Goal: Task Accomplishment & Management: Use online tool/utility

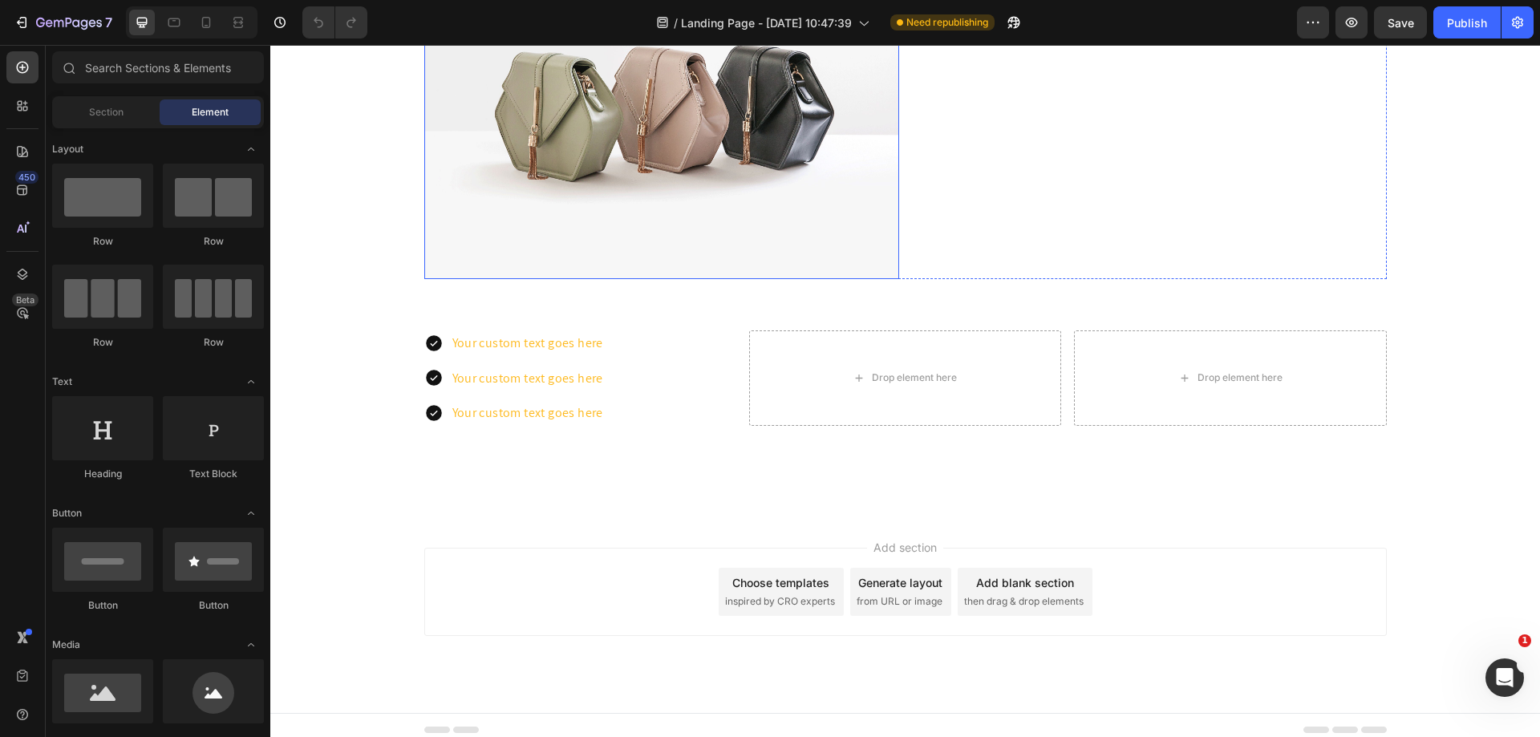
scroll to position [3719, 0]
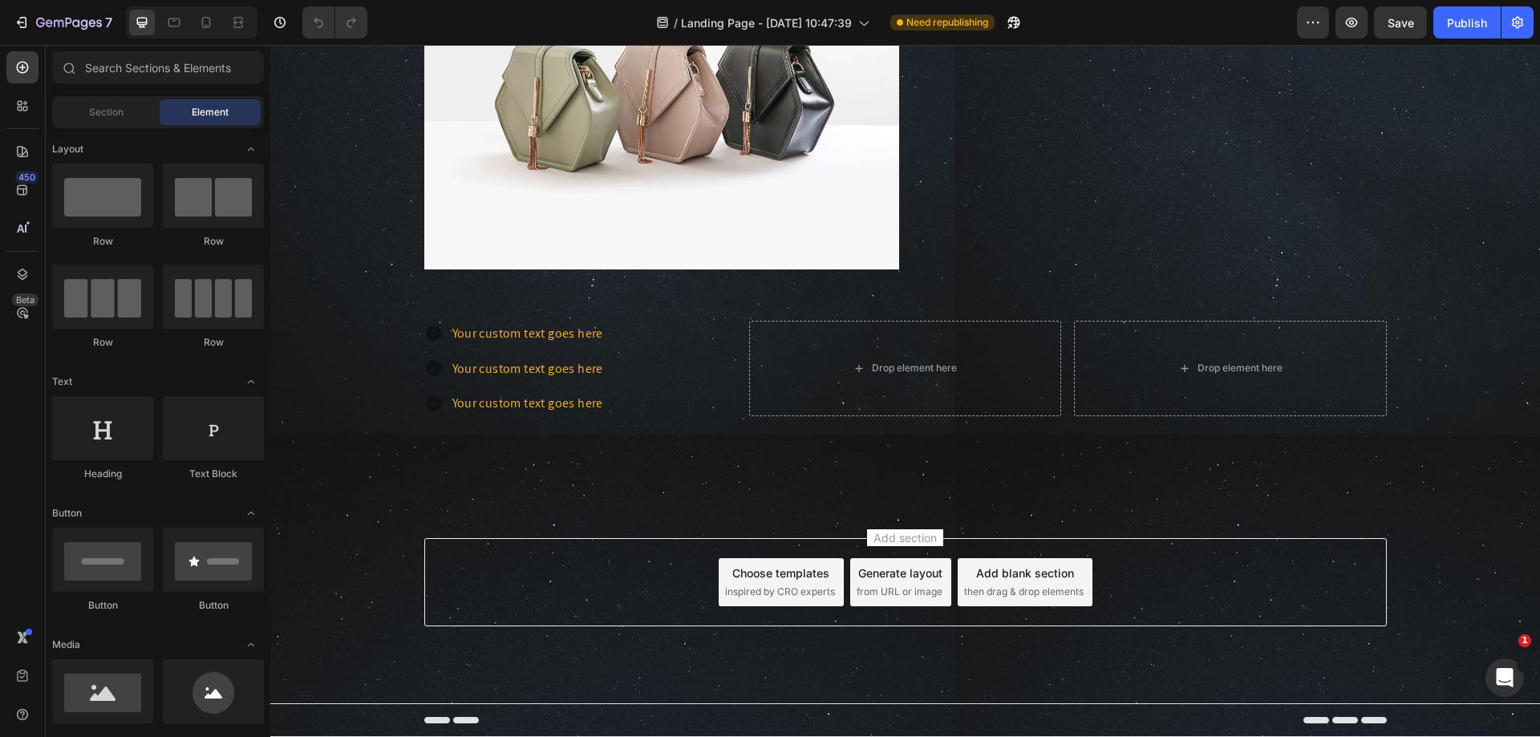
click at [570, 582] on div "Add section Choose templates inspired by CRO experts Generate layout from URL o…" at bounding box center [905, 582] width 963 height 88
click at [71, 20] on icon "button" at bounding box center [69, 23] width 6 height 10
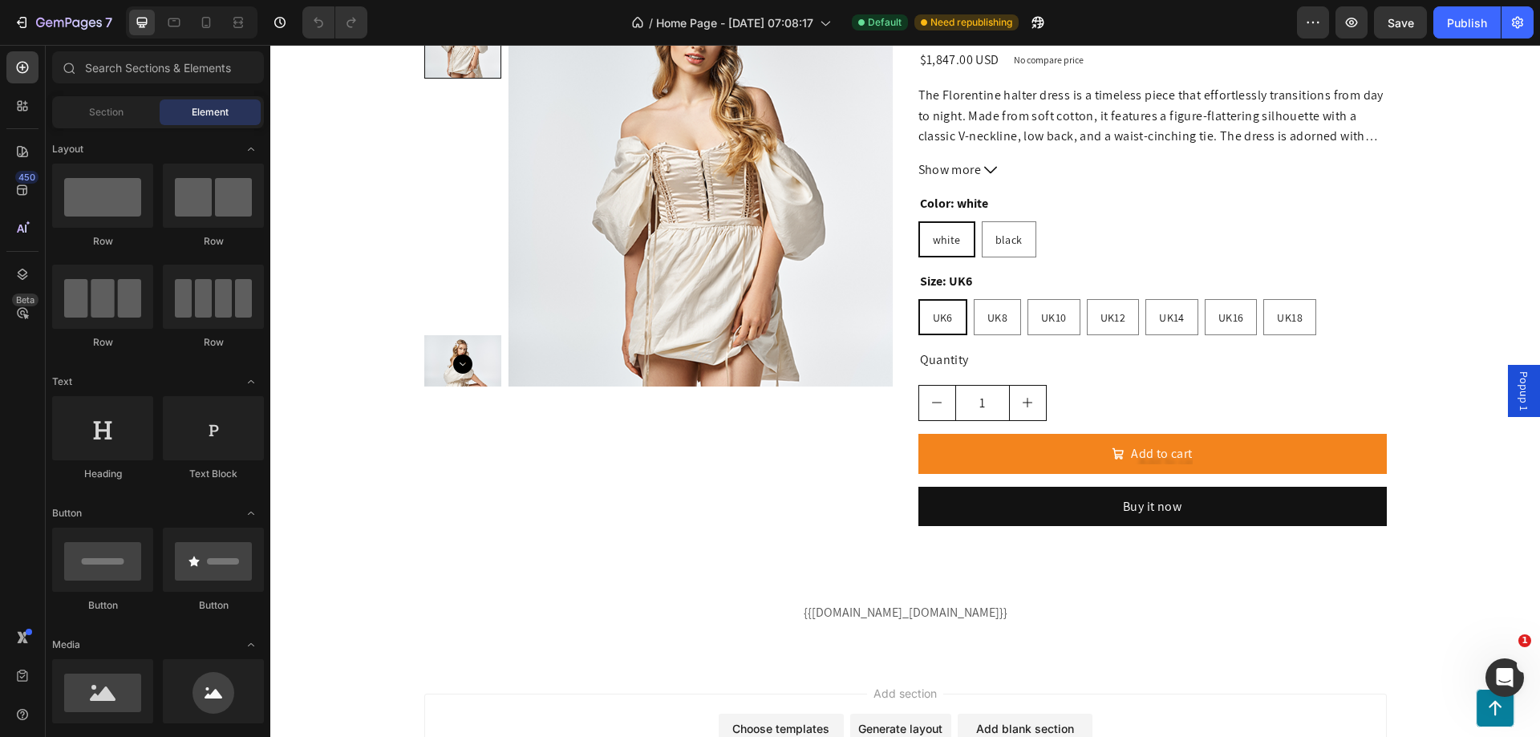
scroll to position [2478, 0]
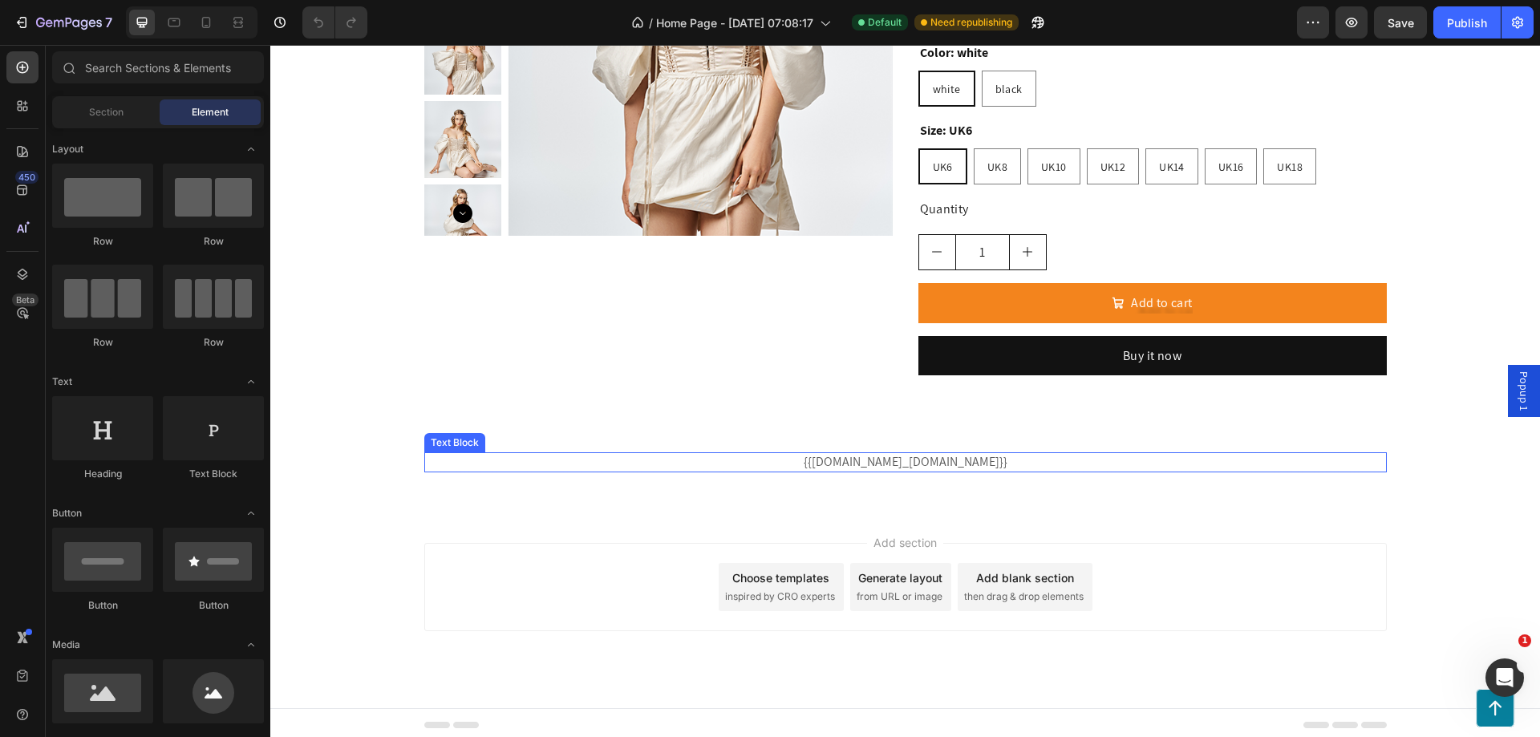
click at [714, 462] on p "{{product.metafields.my_fields.skintype}}" at bounding box center [906, 462] width 960 height 17
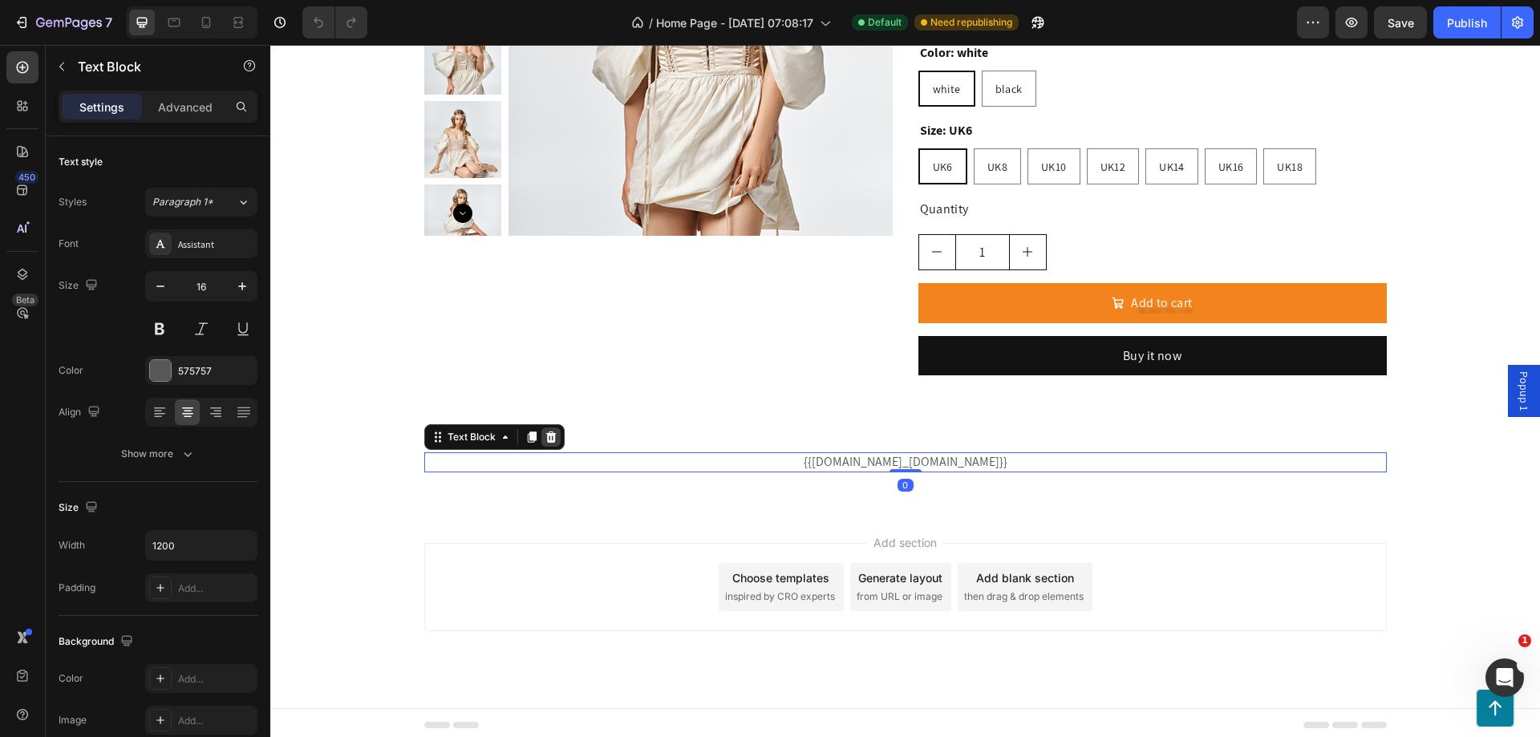
click at [546, 435] on icon at bounding box center [551, 437] width 10 height 11
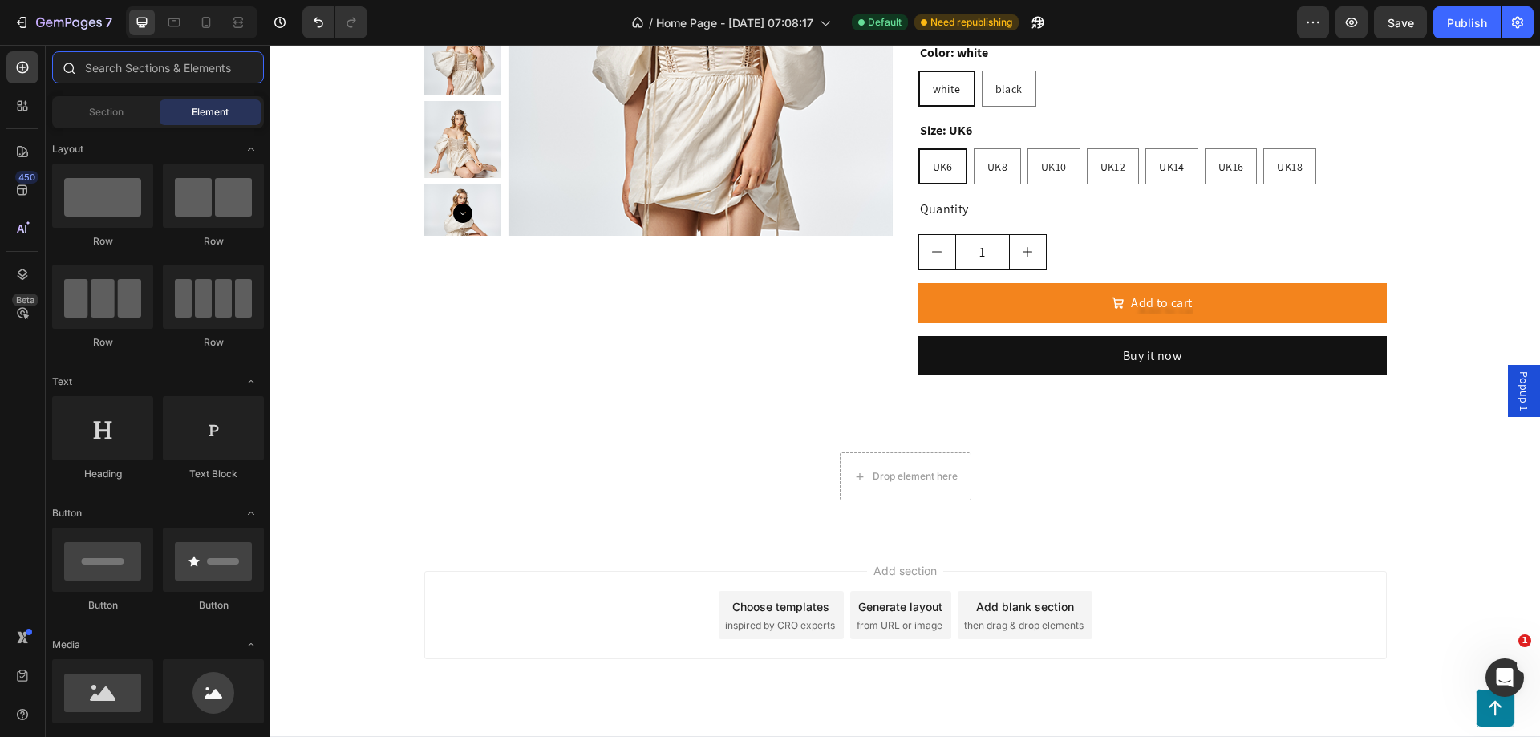
click at [97, 60] on input "text" at bounding box center [158, 67] width 212 height 32
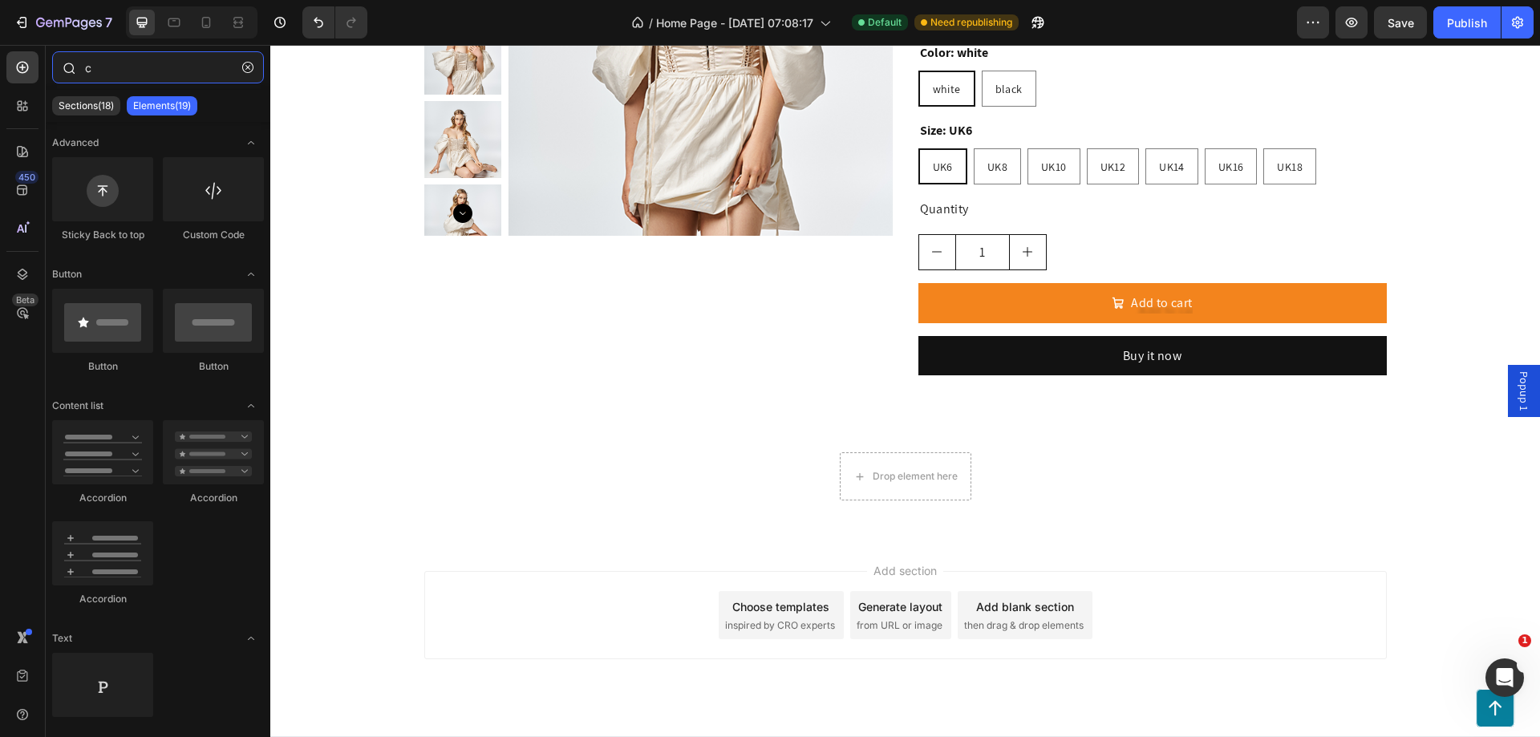
scroll to position [0, 0]
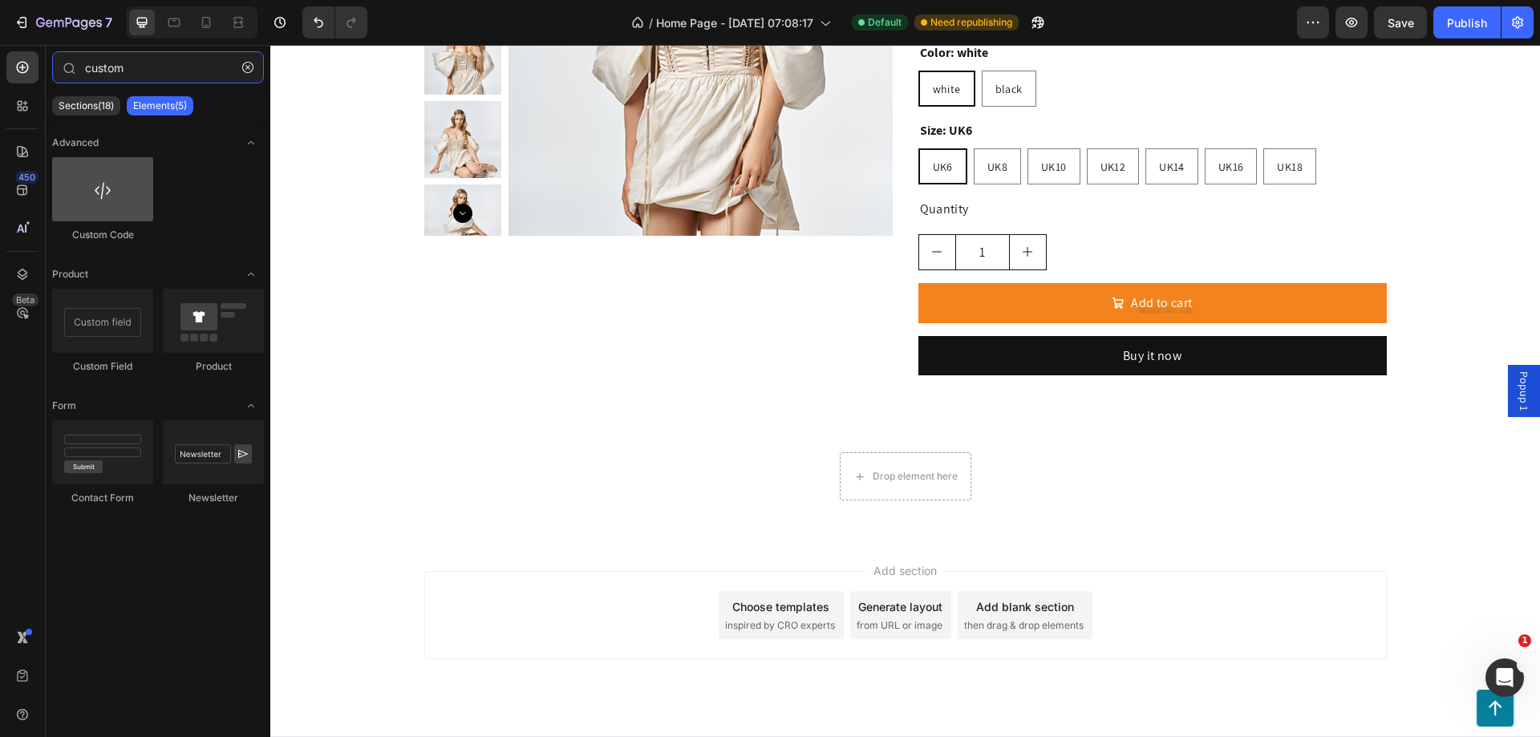
type input "custom"
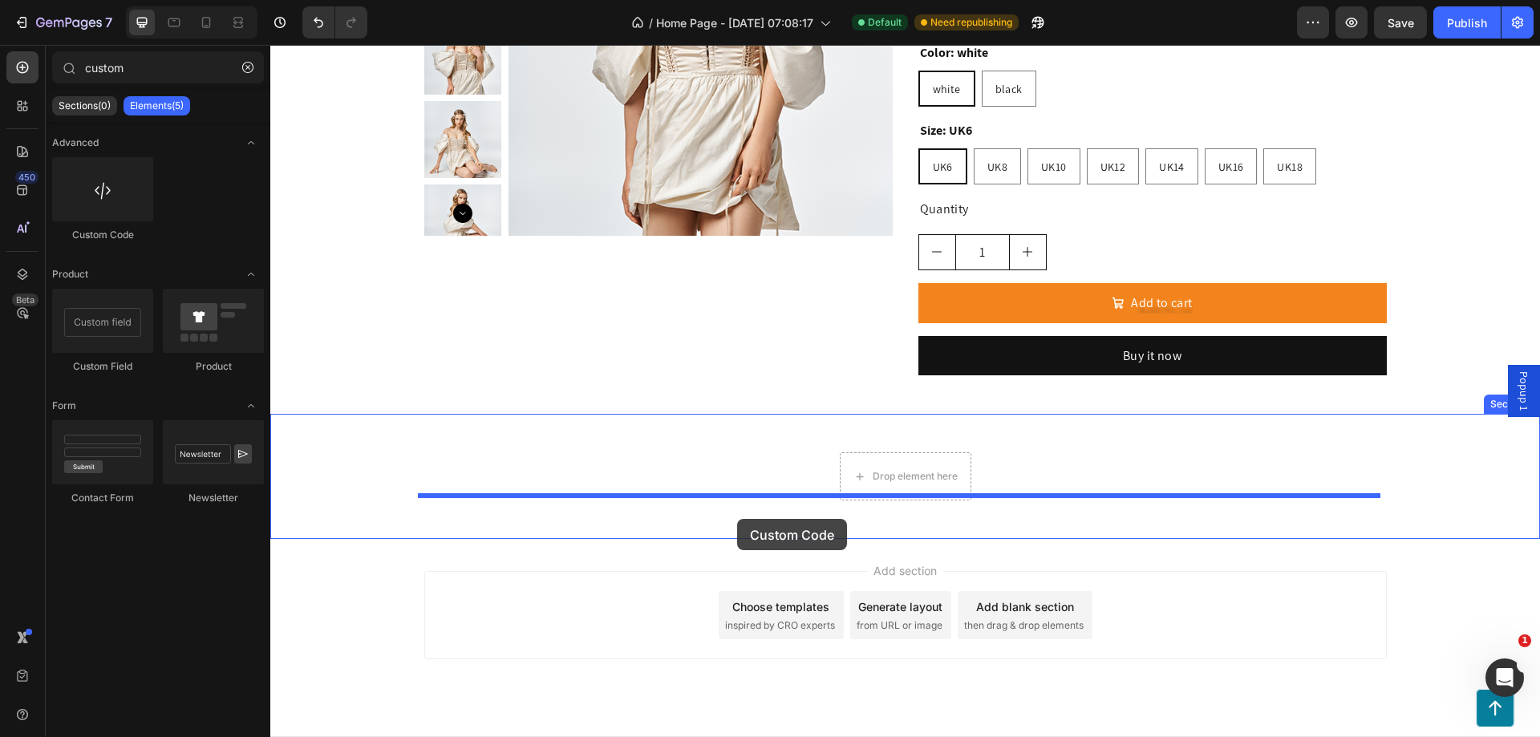
drag, startPoint x: 388, startPoint y: 263, endPoint x: 737, endPoint y: 519, distance: 432.8
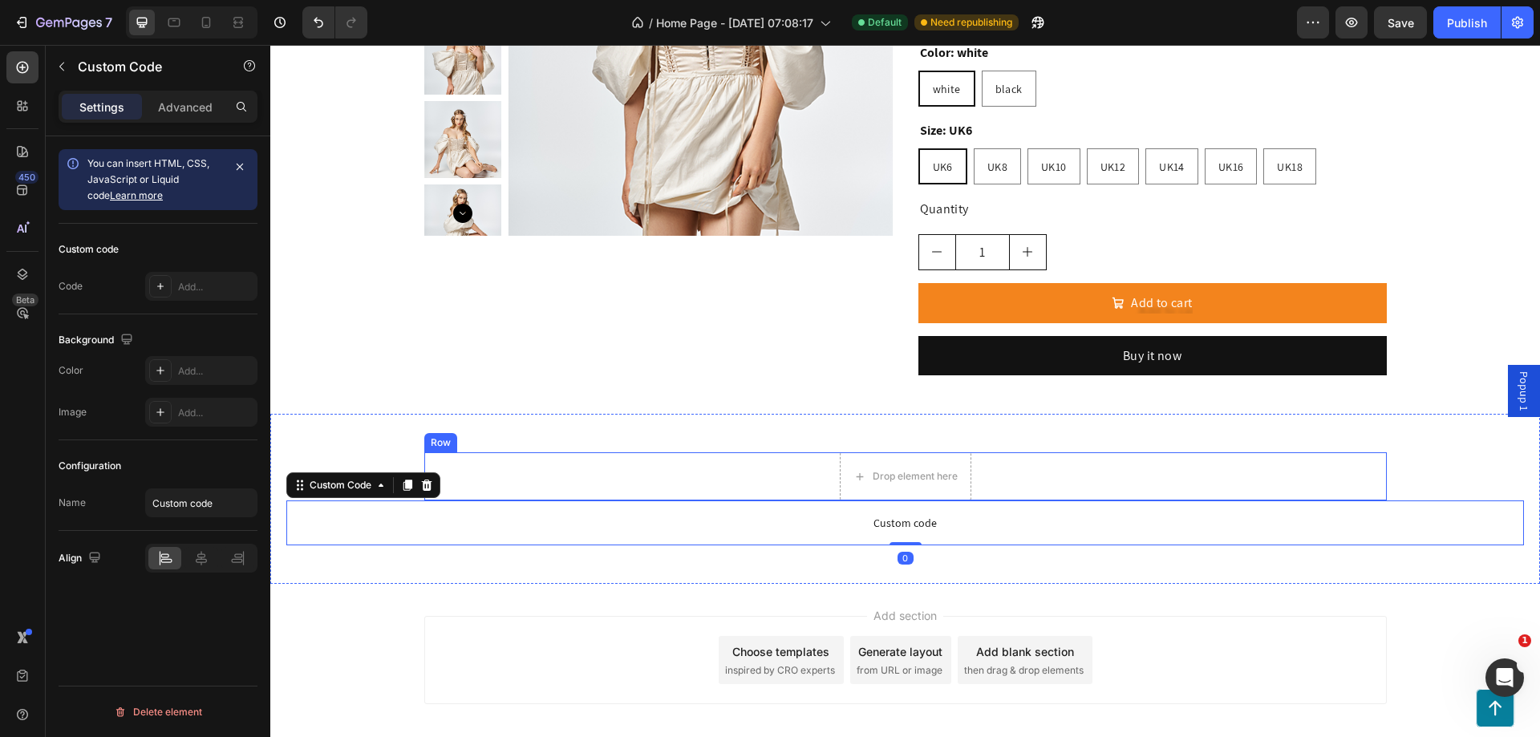
click at [722, 463] on div "Drop element here Row" at bounding box center [905, 477] width 963 height 48
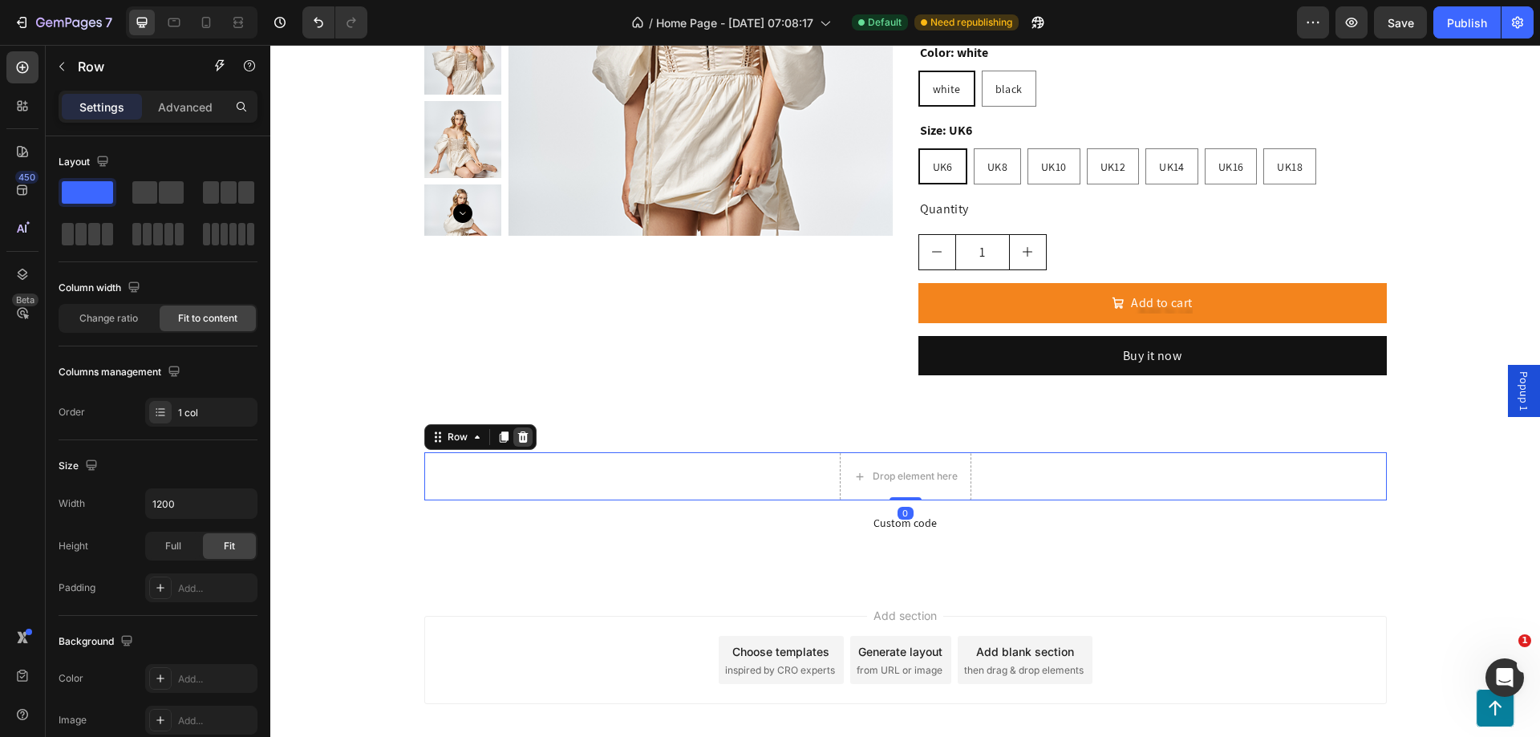
click at [521, 436] on icon at bounding box center [523, 437] width 13 height 13
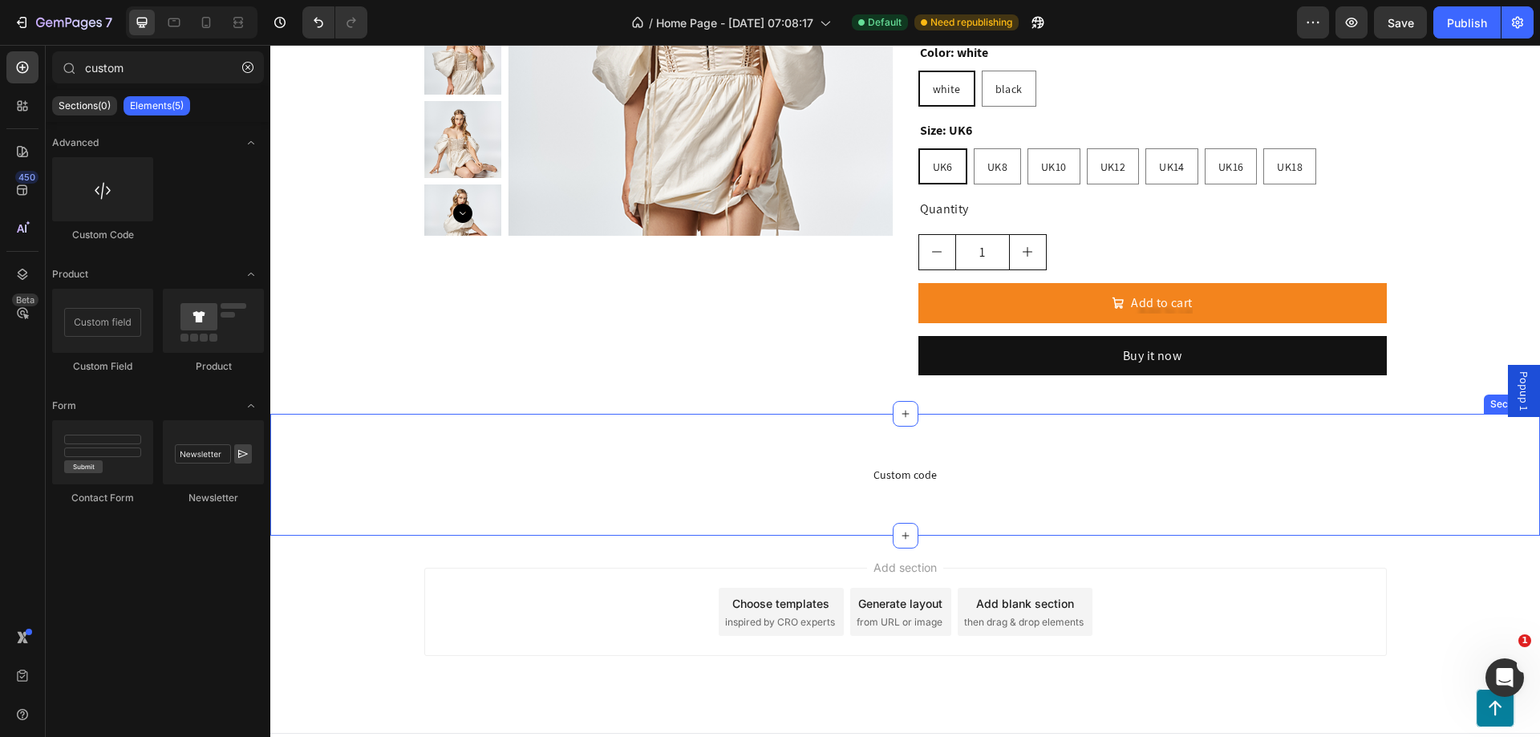
click at [488, 517] on div "Custom code Custom Code Section 8" at bounding box center [905, 475] width 1270 height 122
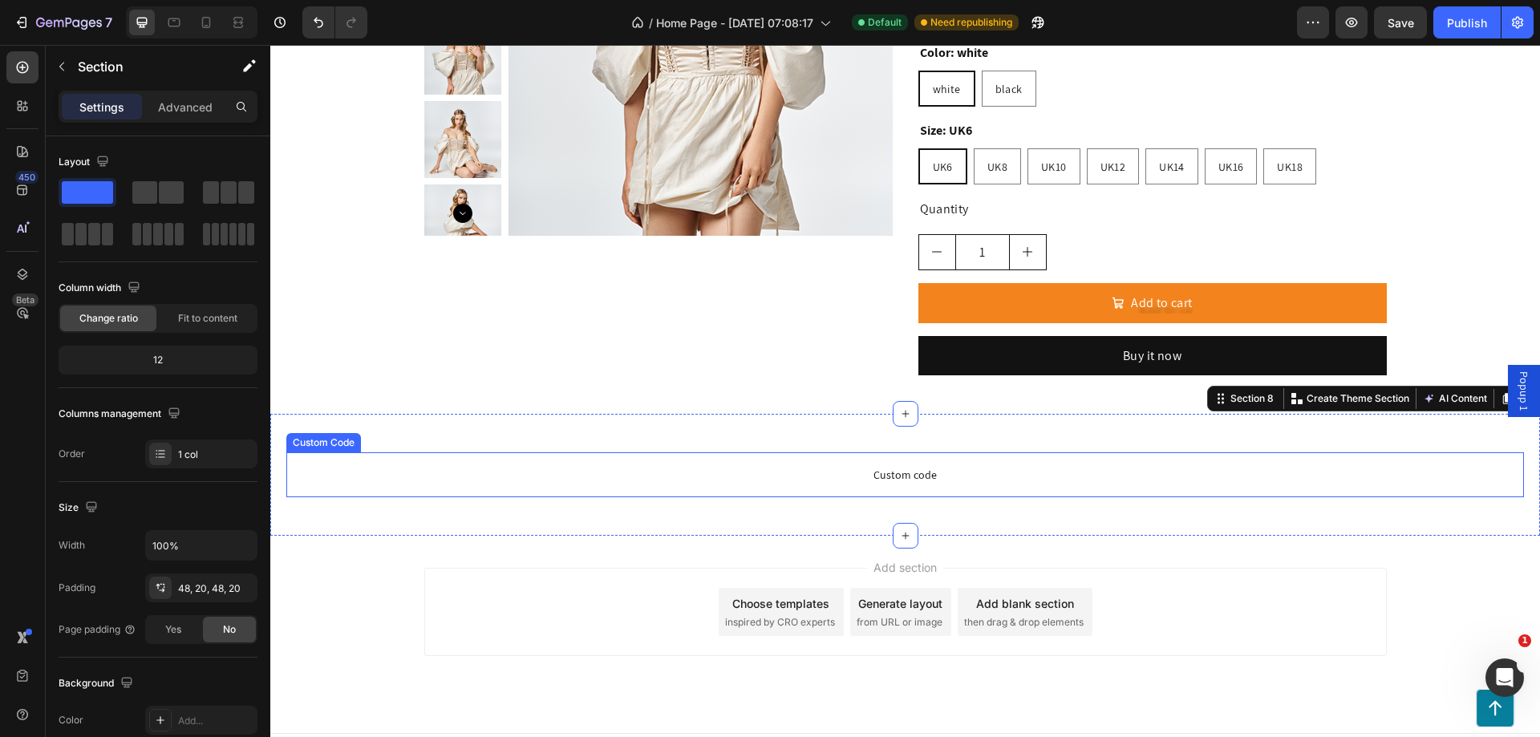
click at [815, 470] on span "Custom code" at bounding box center [905, 474] width 1238 height 19
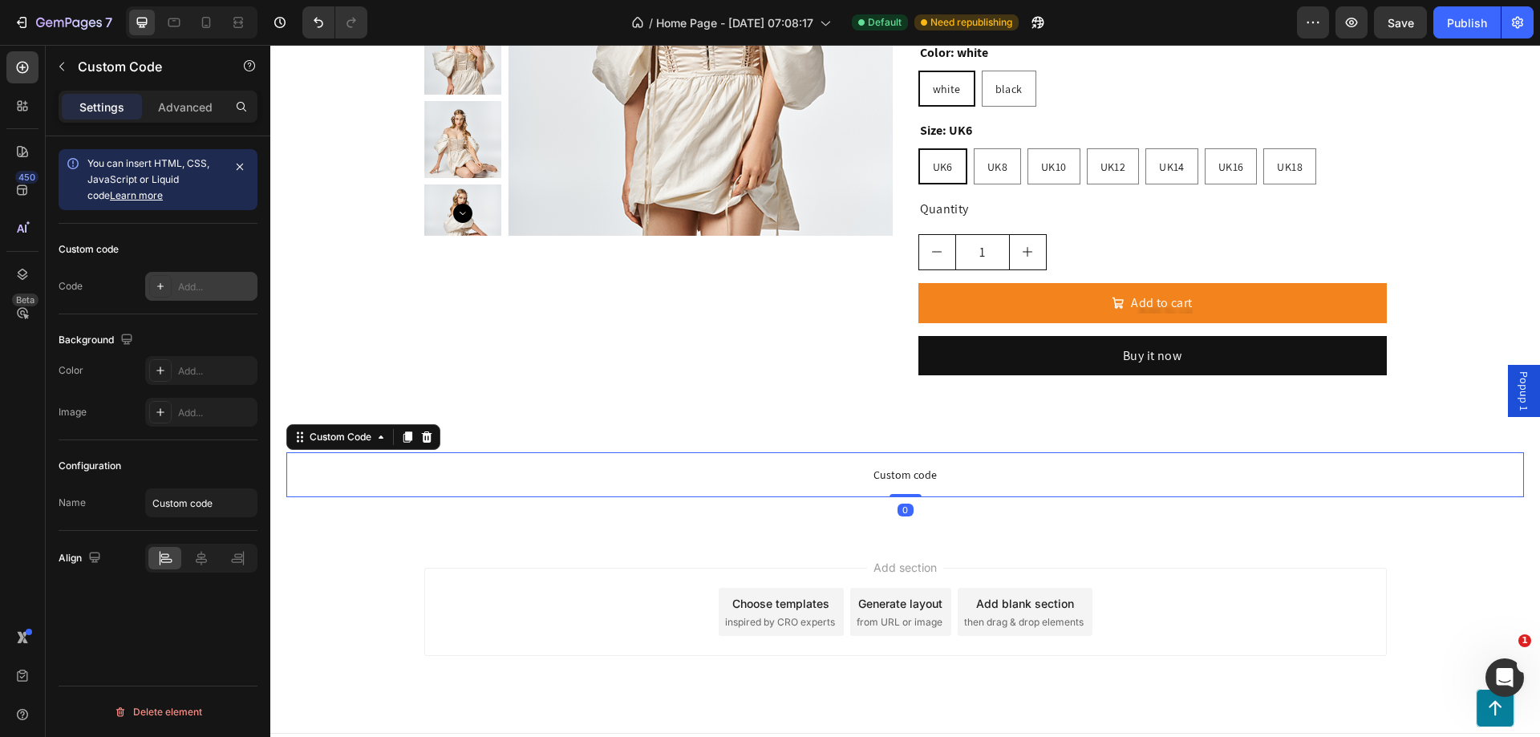
click at [164, 280] on icon at bounding box center [160, 286] width 13 height 13
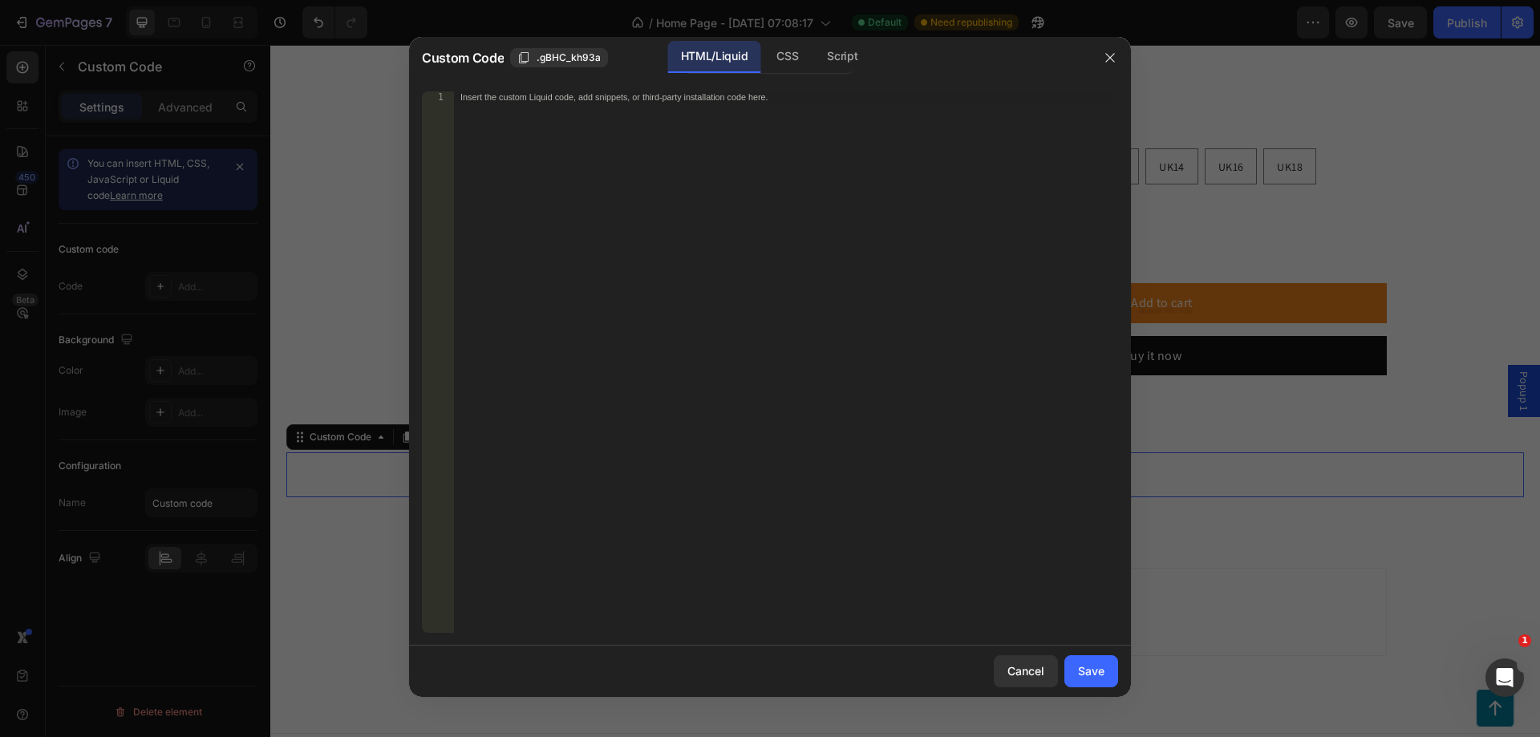
click at [585, 99] on div "Insert the custom Liquid code, add snippets, or third-party installation code h…" at bounding box center [753, 97] width 585 height 10
click at [814, 60] on div "CSS" at bounding box center [842, 57] width 56 height 32
click at [632, 105] on div "Insert the CSS code to style your content here." at bounding box center [786, 373] width 664 height 564
paste textarea "}"
type textarea "}"
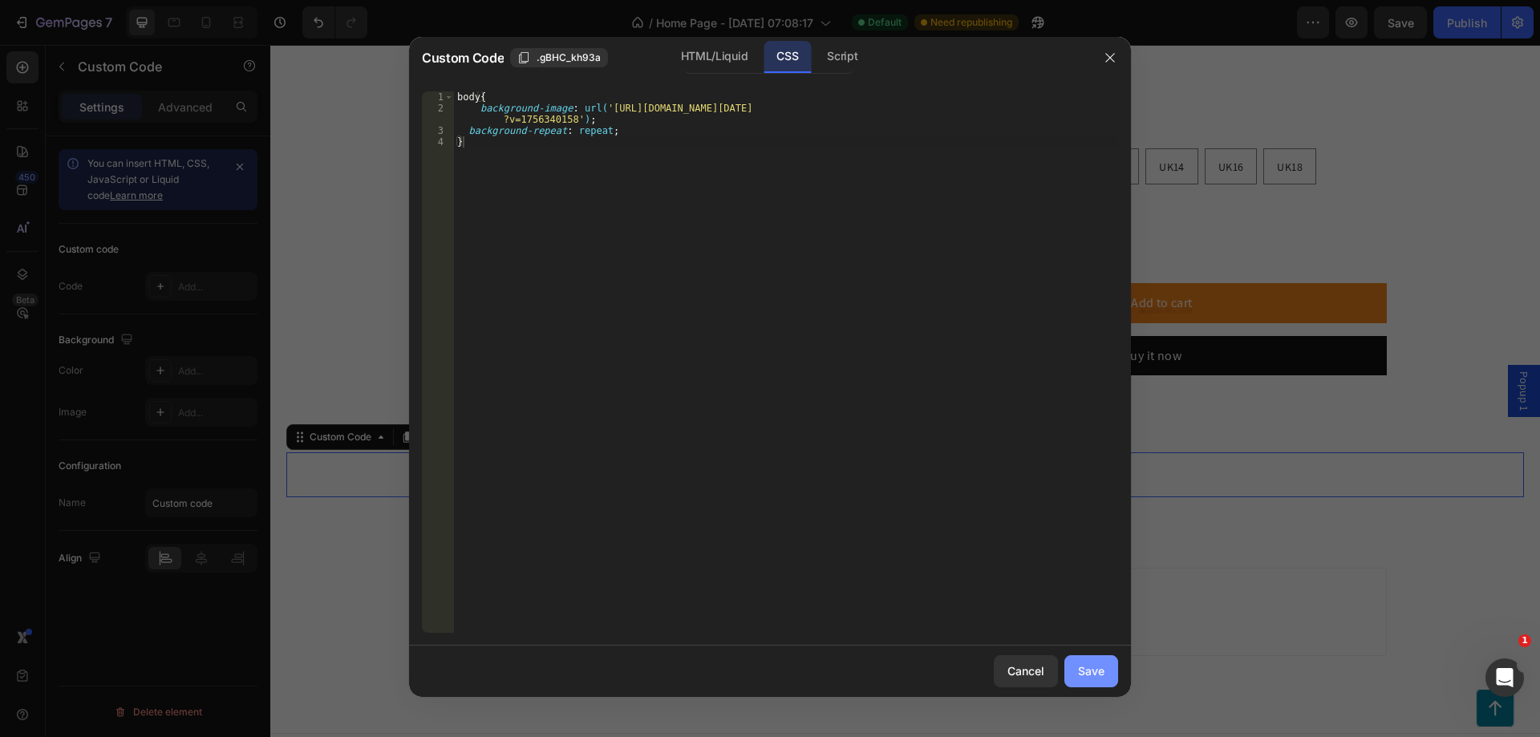
click at [1105, 660] on button "Save" at bounding box center [1092, 671] width 54 height 32
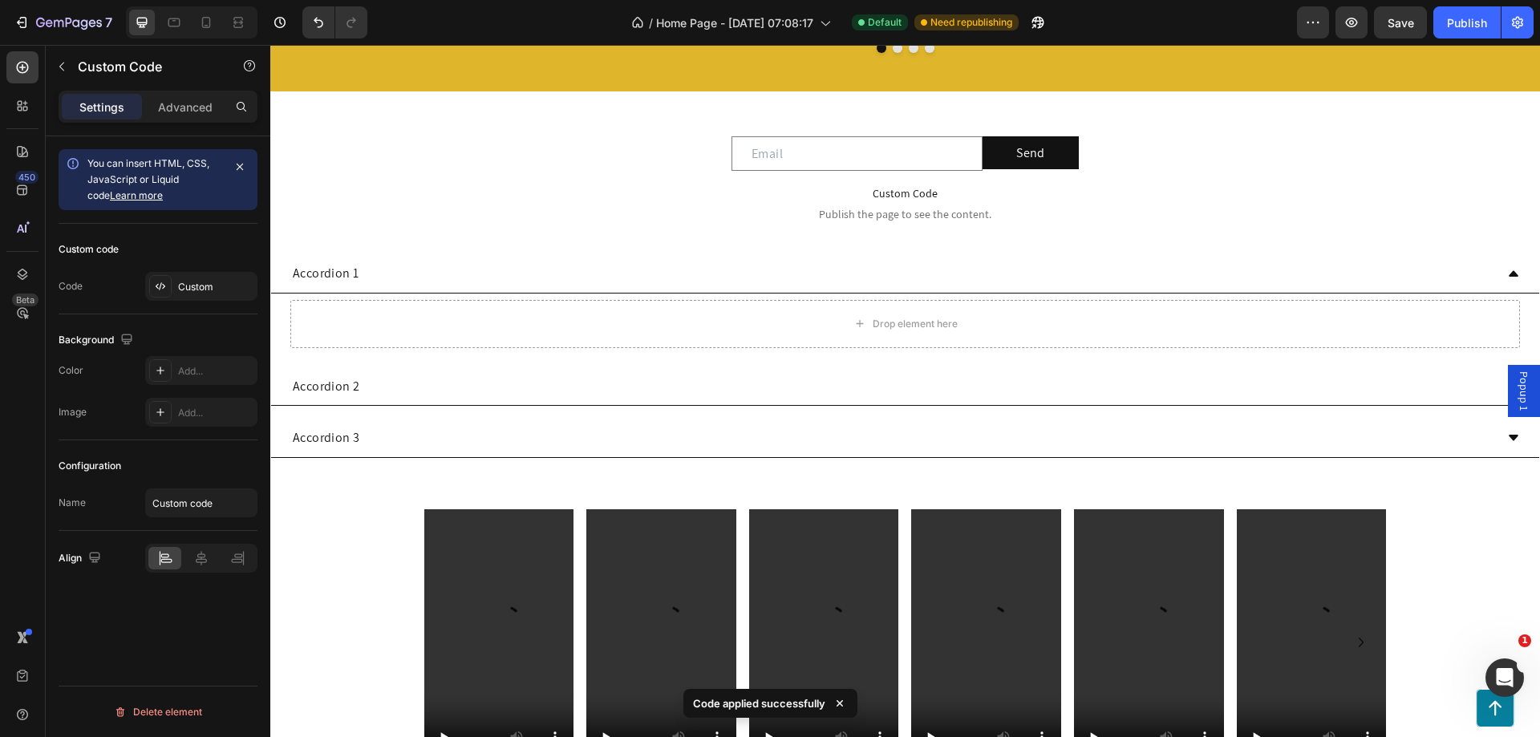
scroll to position [1444, 0]
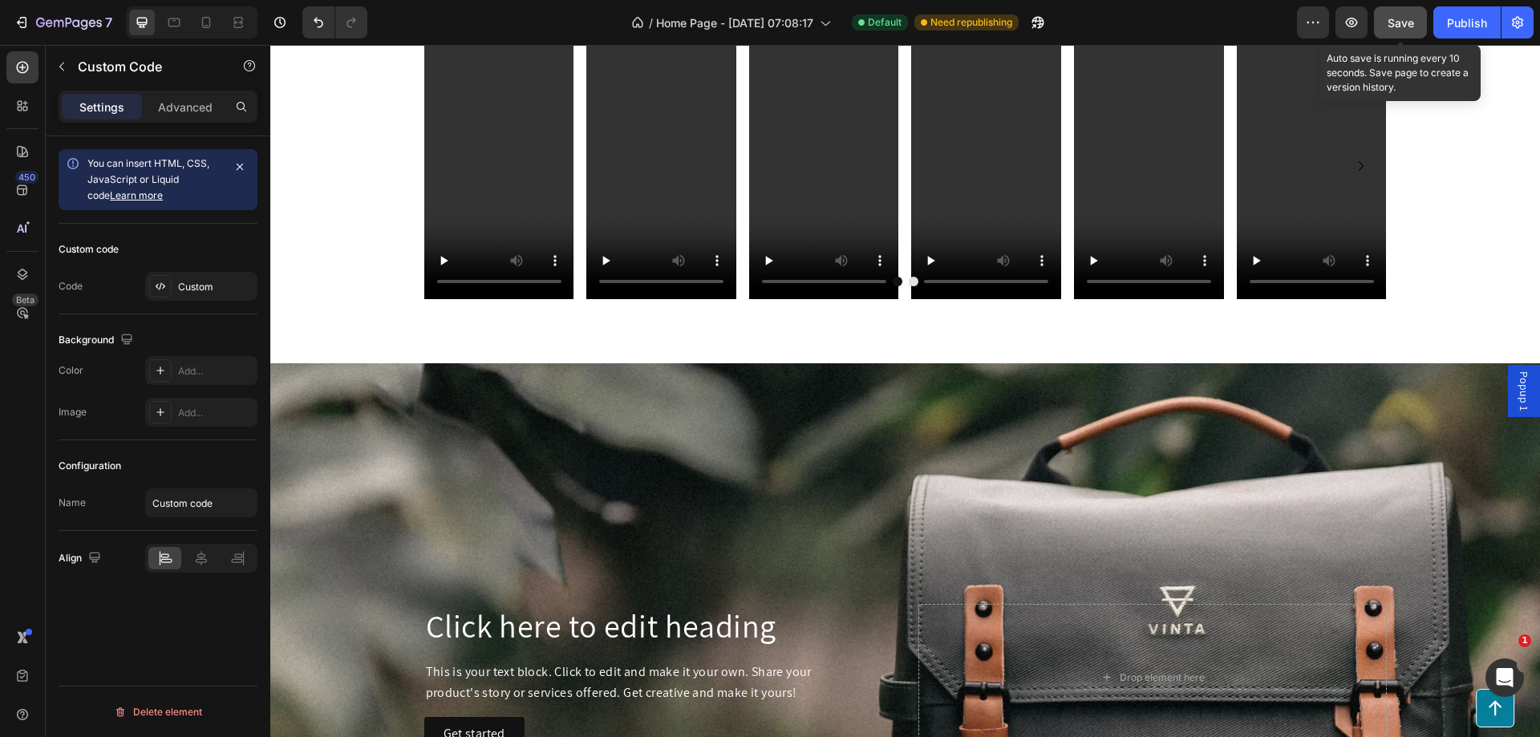
click at [1399, 24] on span "Save" at bounding box center [1401, 23] width 26 height 14
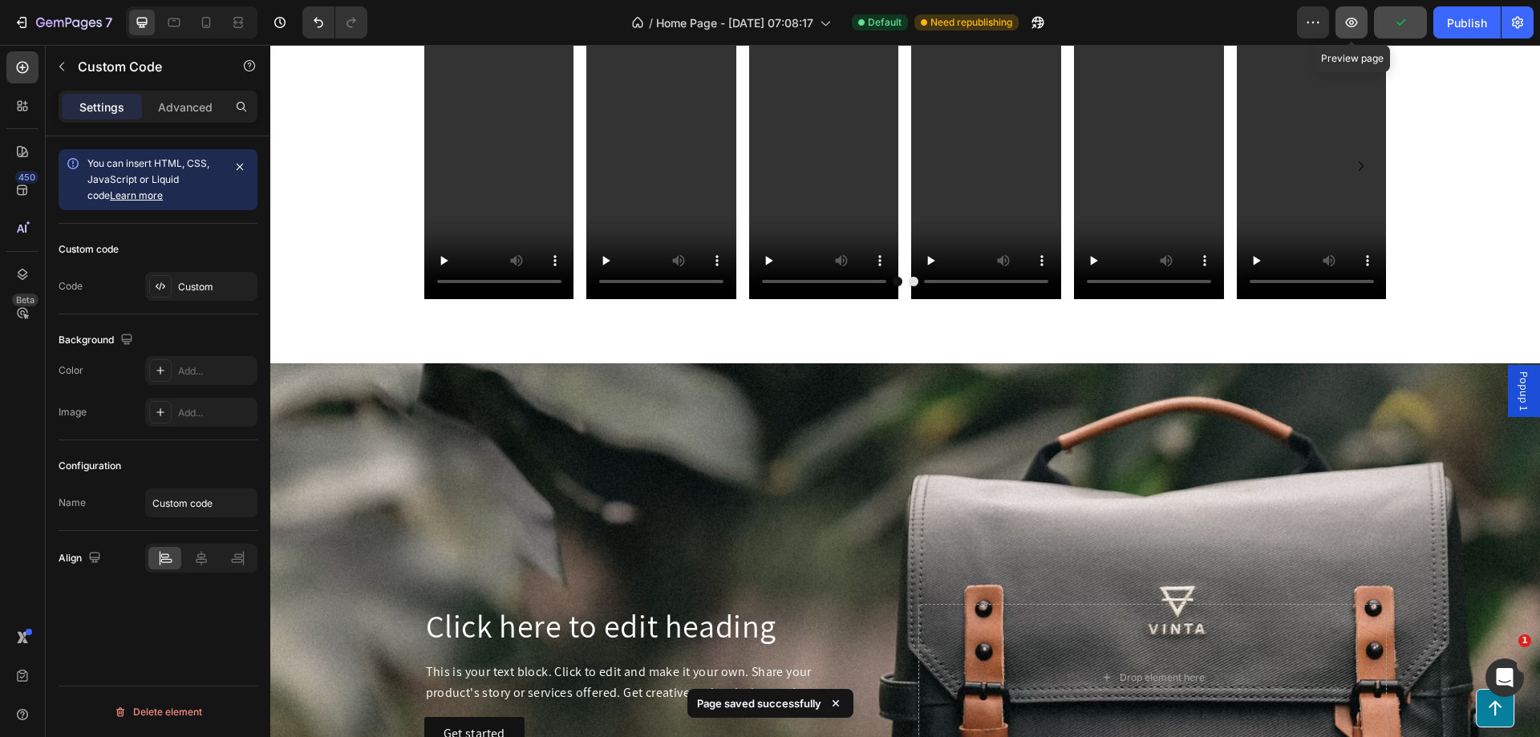
click at [1362, 26] on button "button" at bounding box center [1352, 22] width 32 height 32
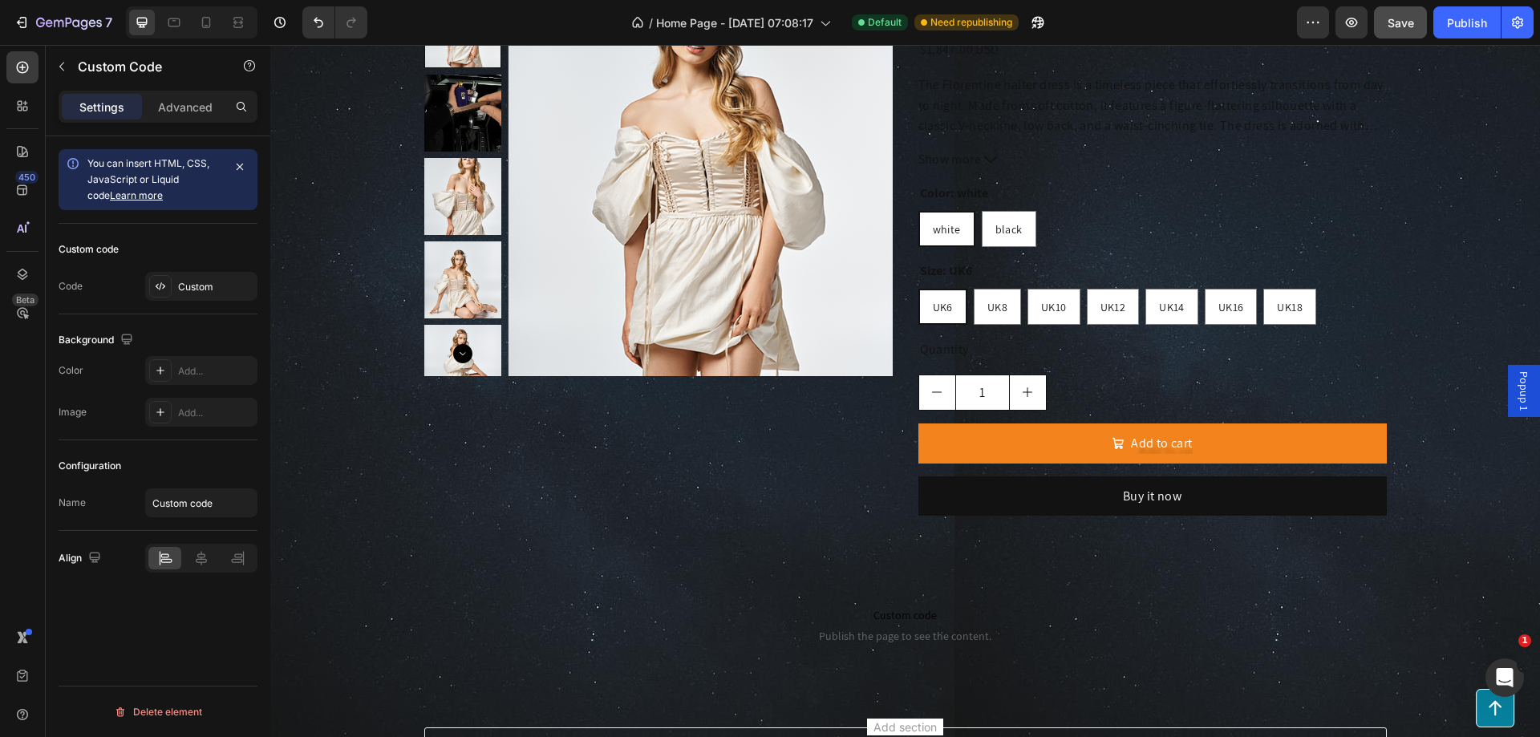
scroll to position [2522, 0]
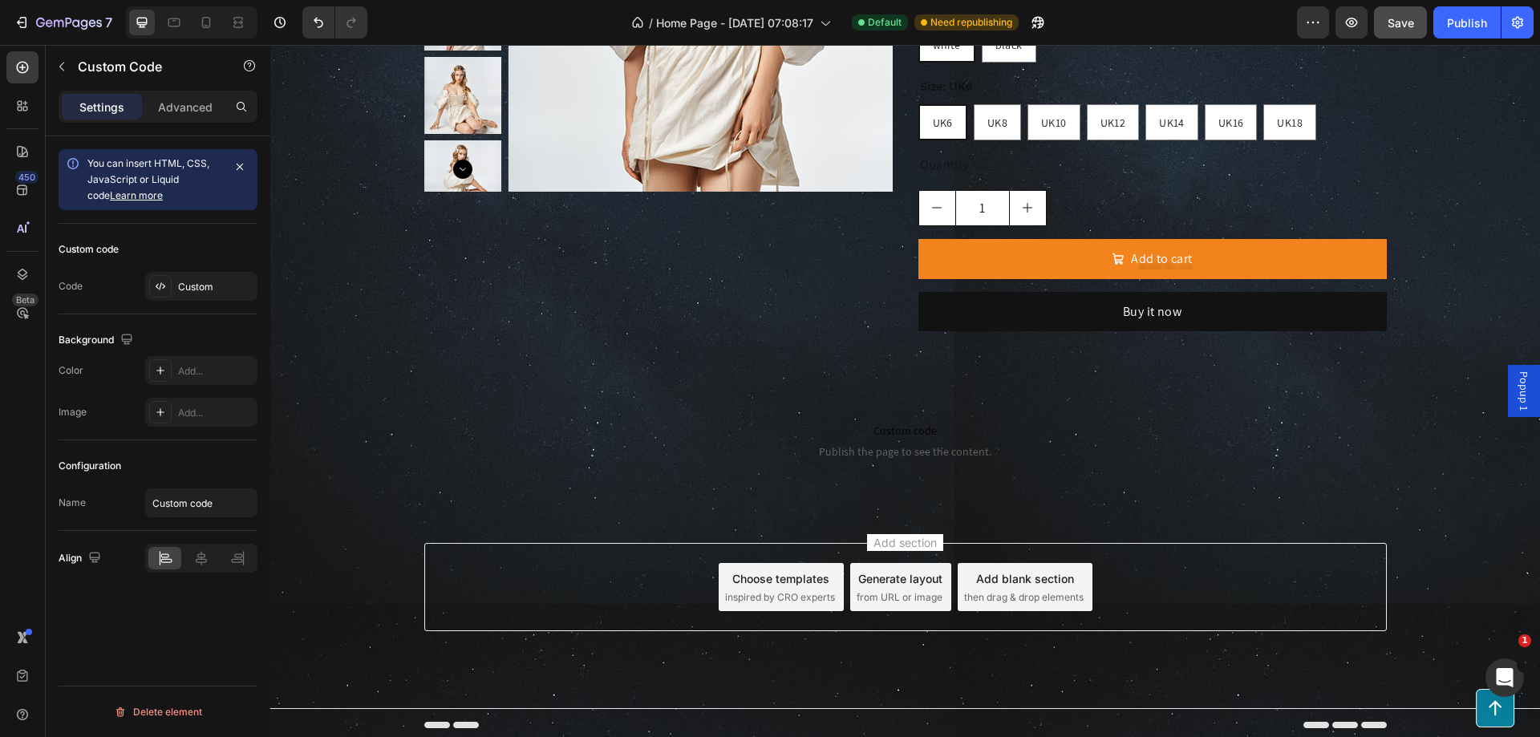
click at [902, 448] on span "Publish the page to see the content." at bounding box center [905, 452] width 1238 height 16
click at [459, 432] on span "Custom code" at bounding box center [905, 430] width 1238 height 19
click at [829, 451] on span "Publish the page to see the content." at bounding box center [905, 452] width 1238 height 16
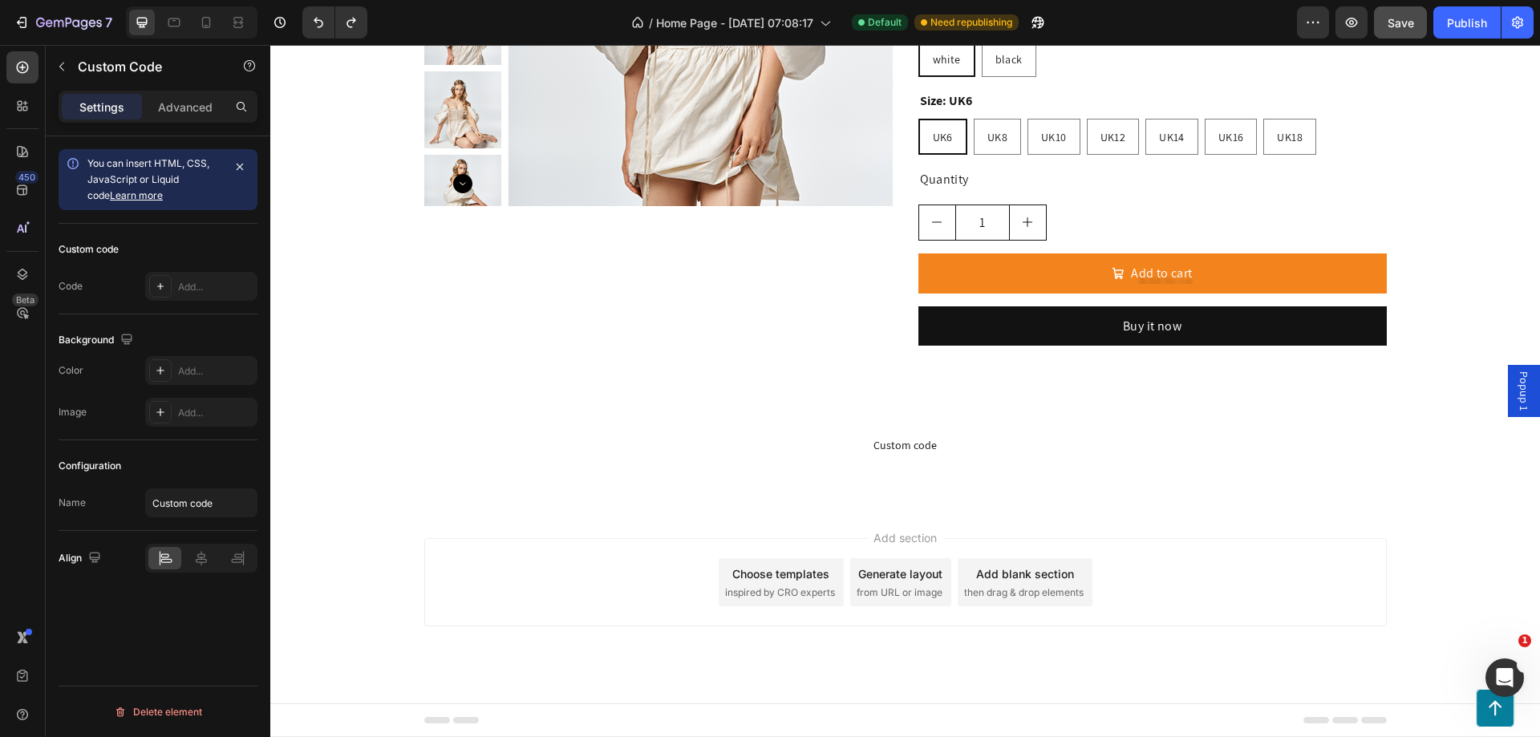
scroll to position [2502, 0]
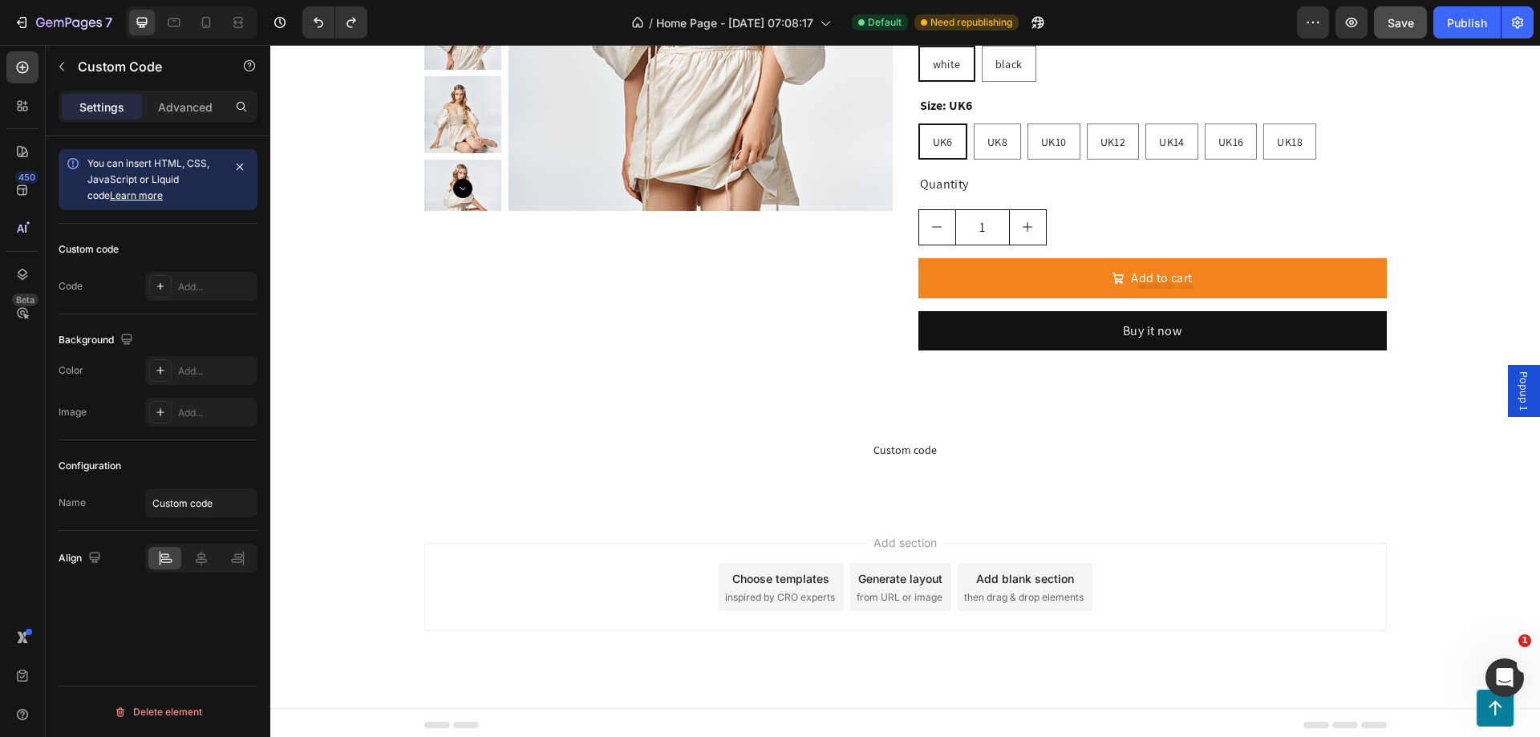
click at [919, 433] on p "Custom code" at bounding box center [905, 450] width 1238 height 45
click at [183, 292] on div "Add..." at bounding box center [215, 287] width 75 height 14
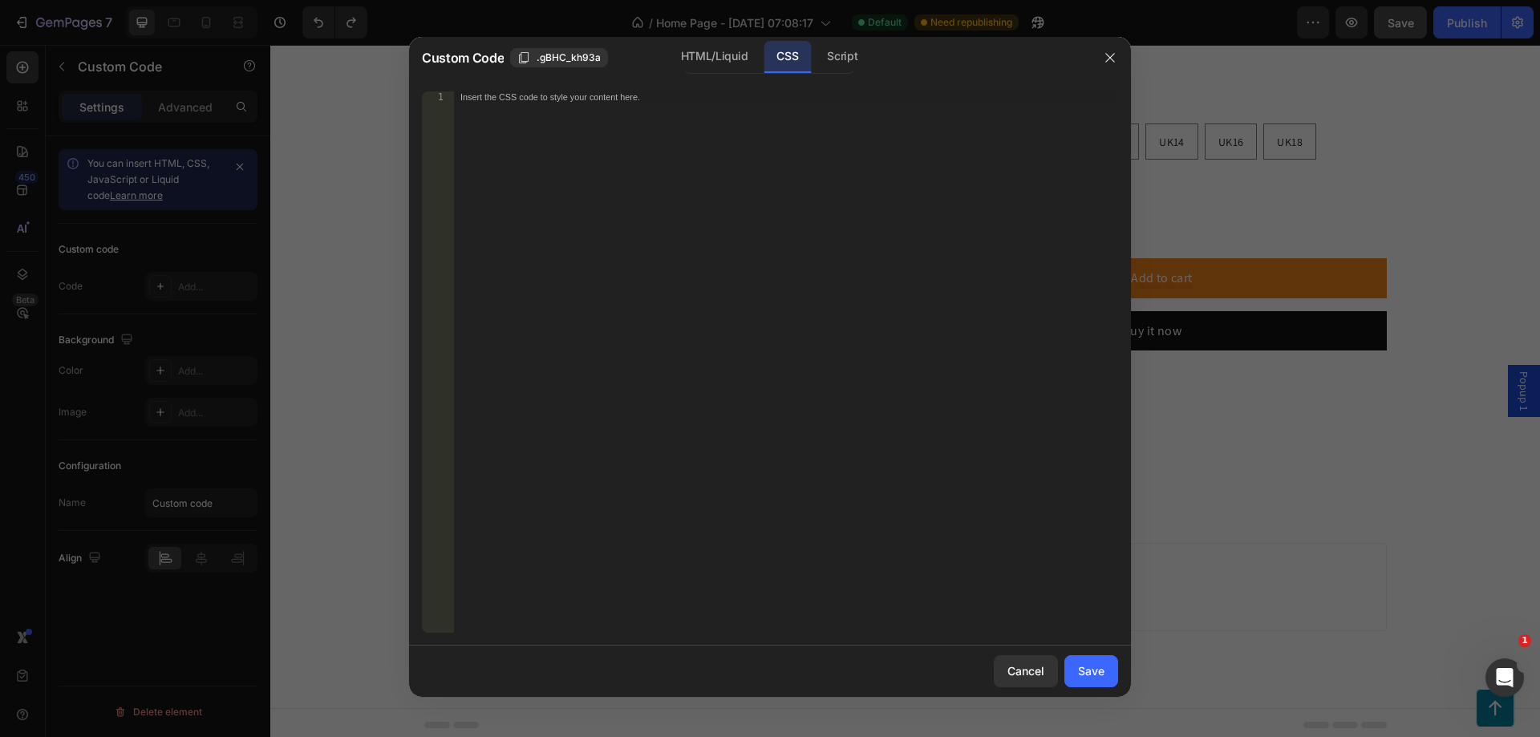
click at [325, 265] on div at bounding box center [770, 368] width 1540 height 737
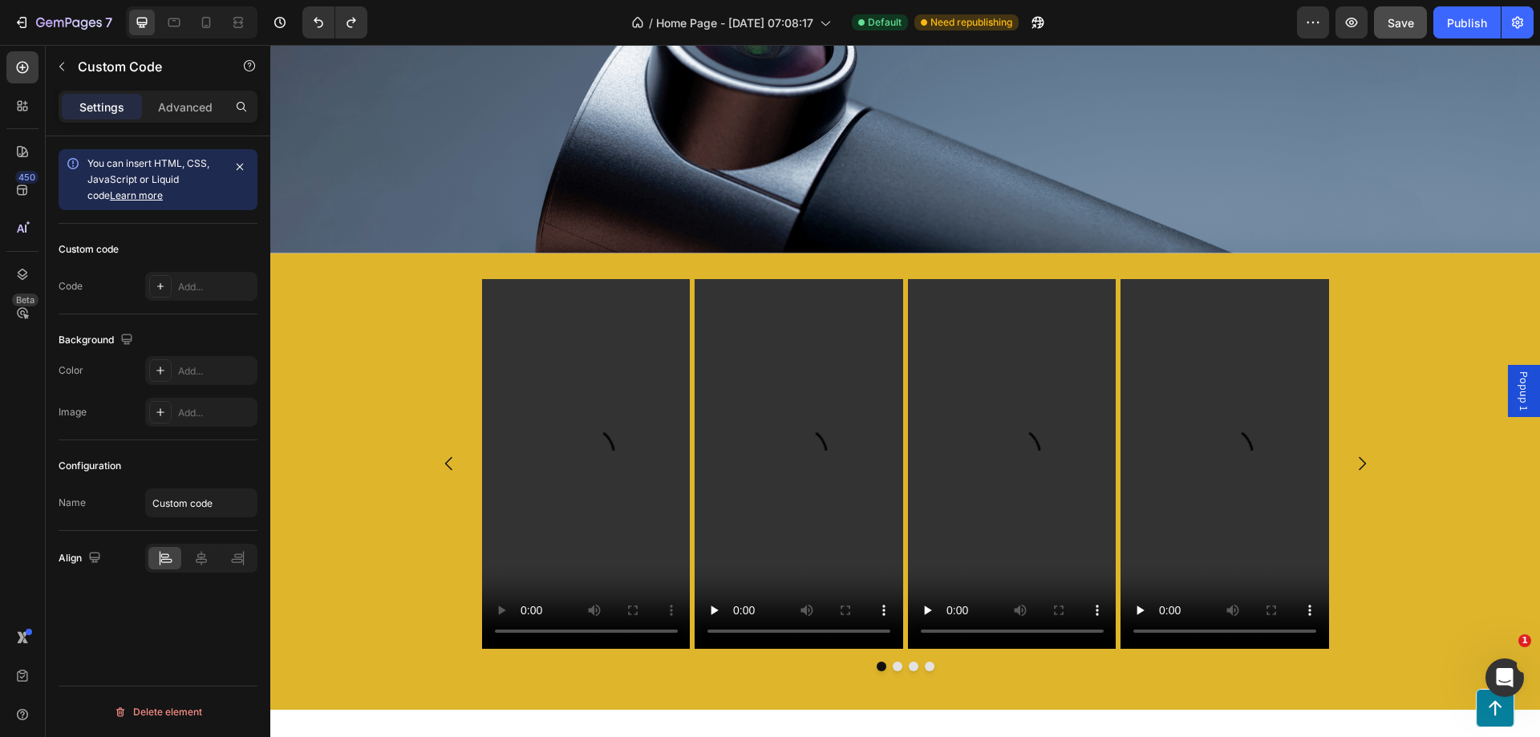
scroll to position [0, 0]
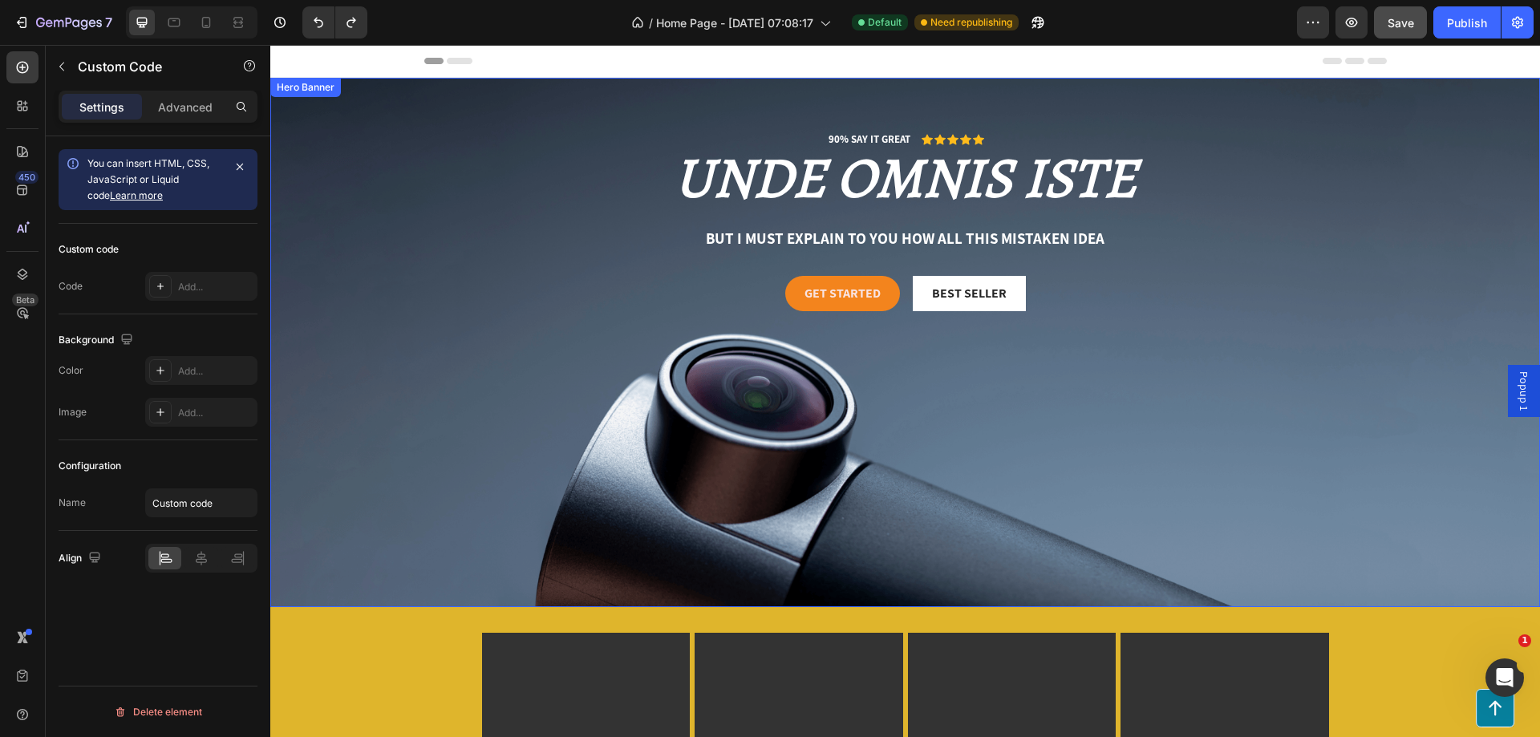
click at [331, 139] on div "Background Image" at bounding box center [905, 343] width 1270 height 530
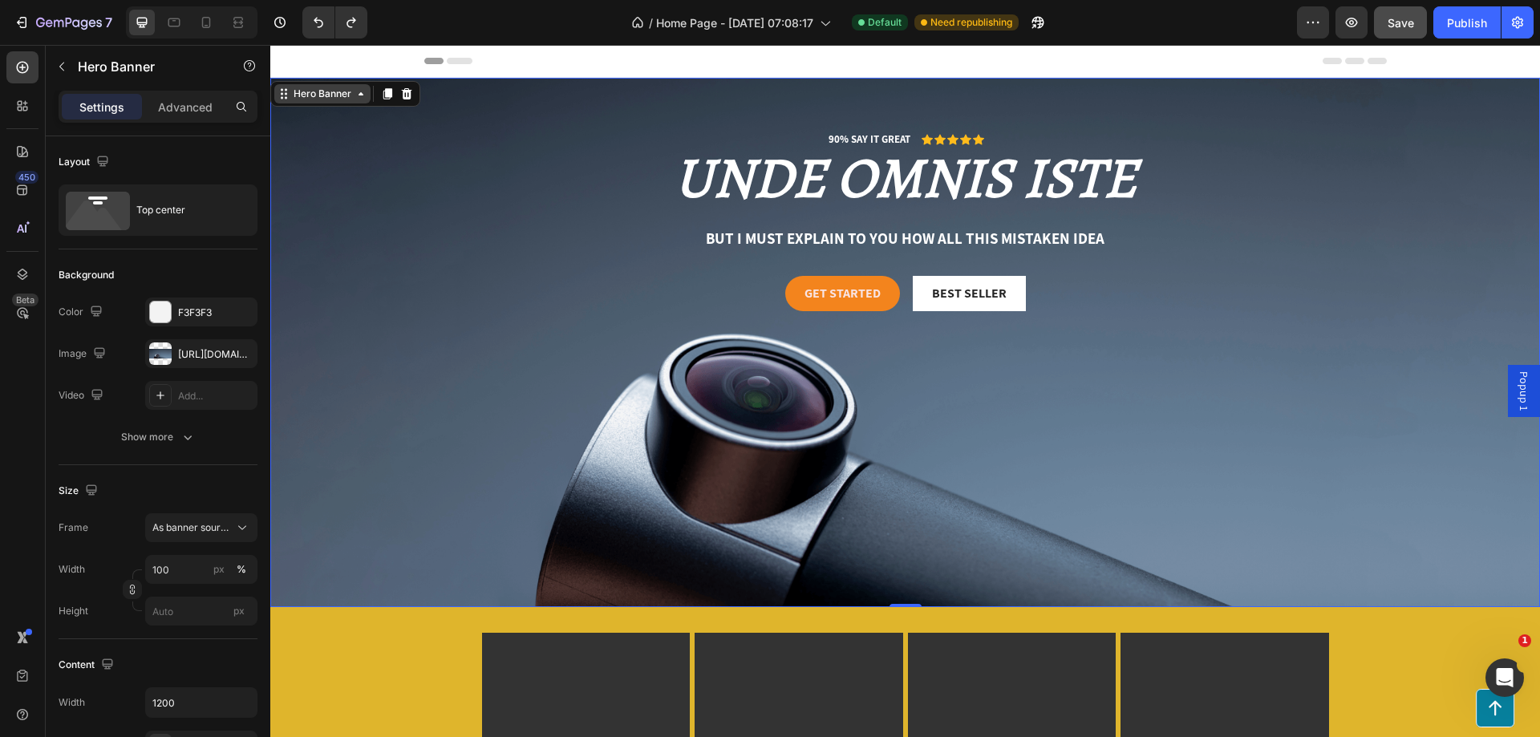
click at [309, 100] on div "Hero Banner" at bounding box center [322, 94] width 64 height 14
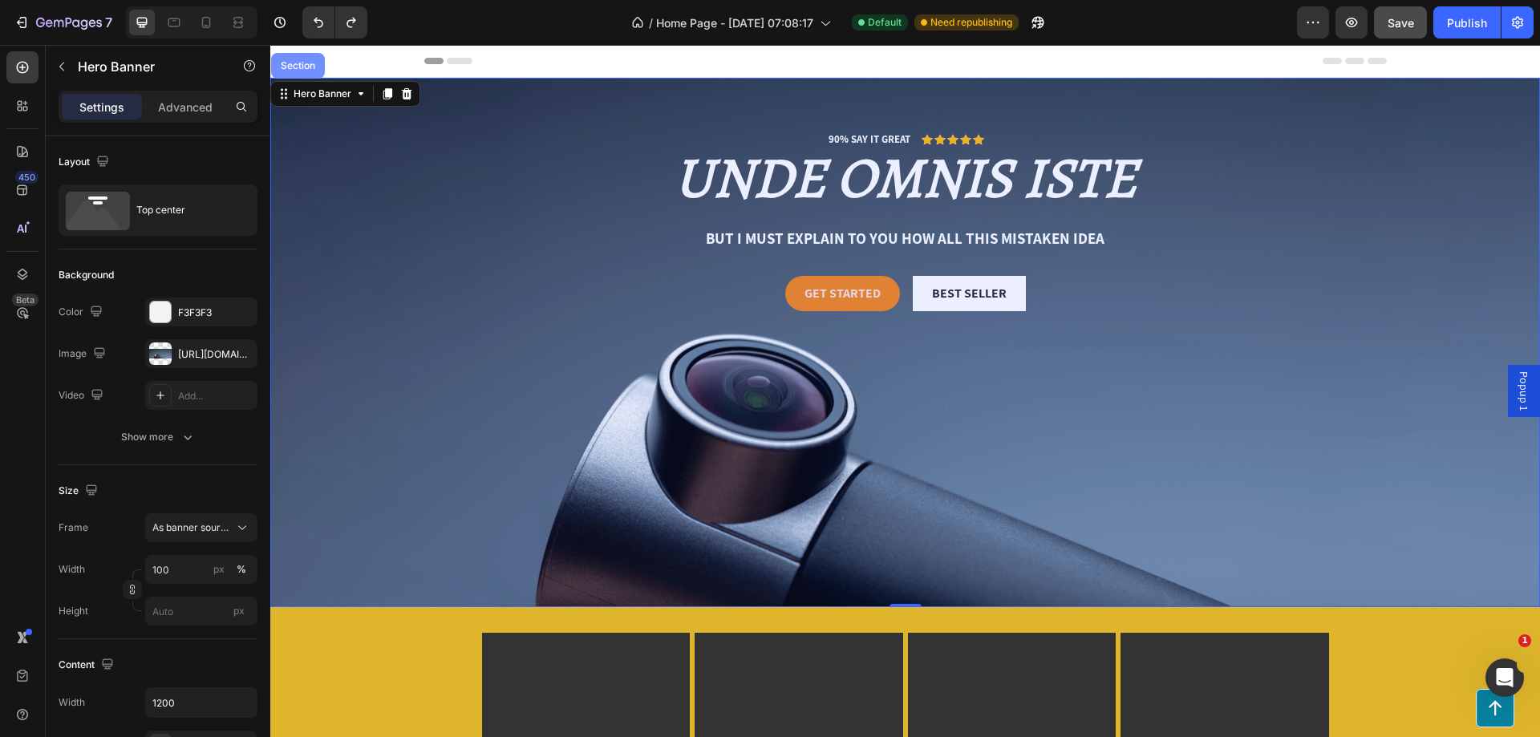
click at [310, 67] on div "Section" at bounding box center [298, 66] width 41 height 10
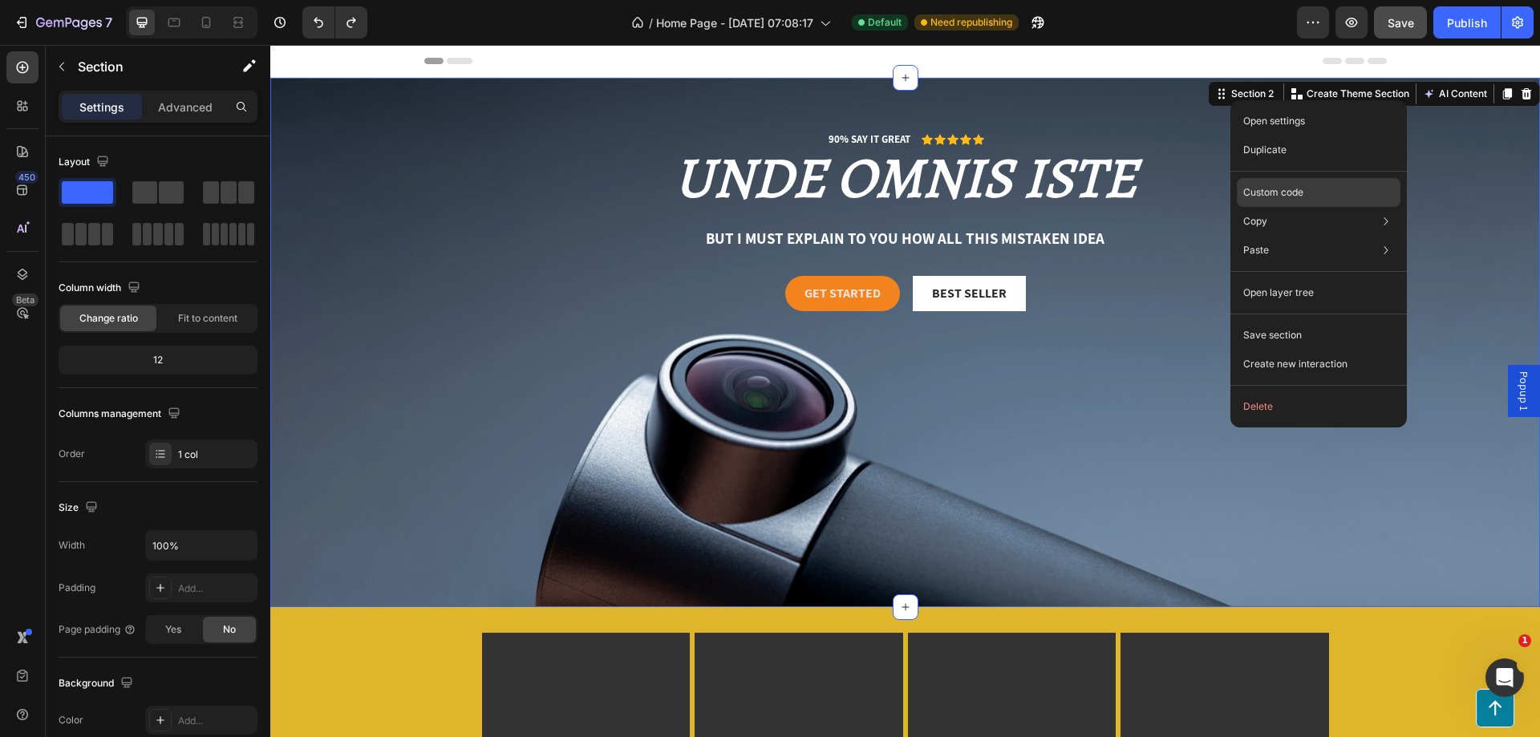
click at [1295, 192] on p "Custom code" at bounding box center [1274, 192] width 60 height 14
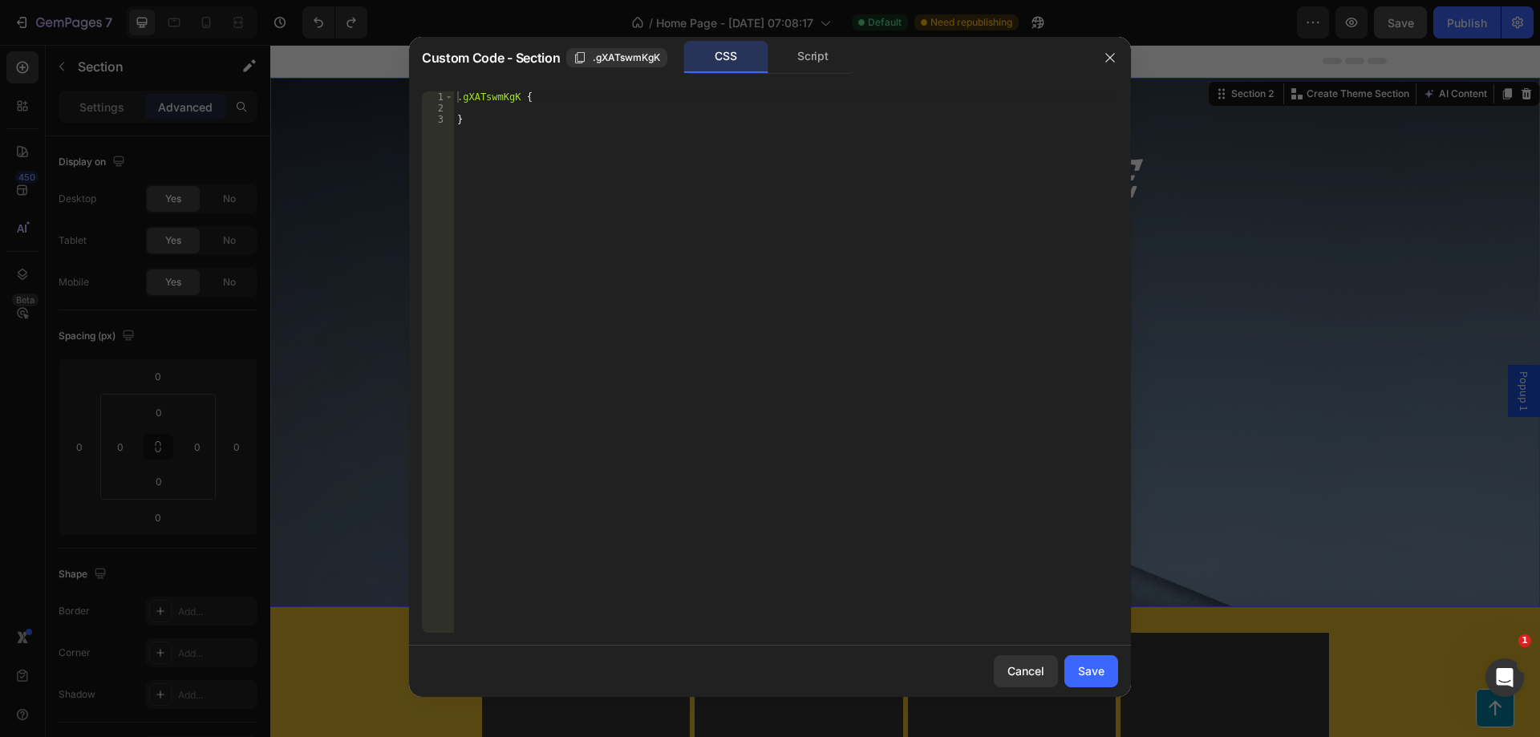
click at [564, 107] on div ".gXATswmKgK { }" at bounding box center [786, 373] width 664 height 564
paste textarea "}"
click at [557, 95] on div ".gXATswmKgK { body{ background-image : url( 'https://cdn.shopify.com/s/files/1/…" at bounding box center [786, 373] width 664 height 564
type textarea ".gXATswmKgK {"
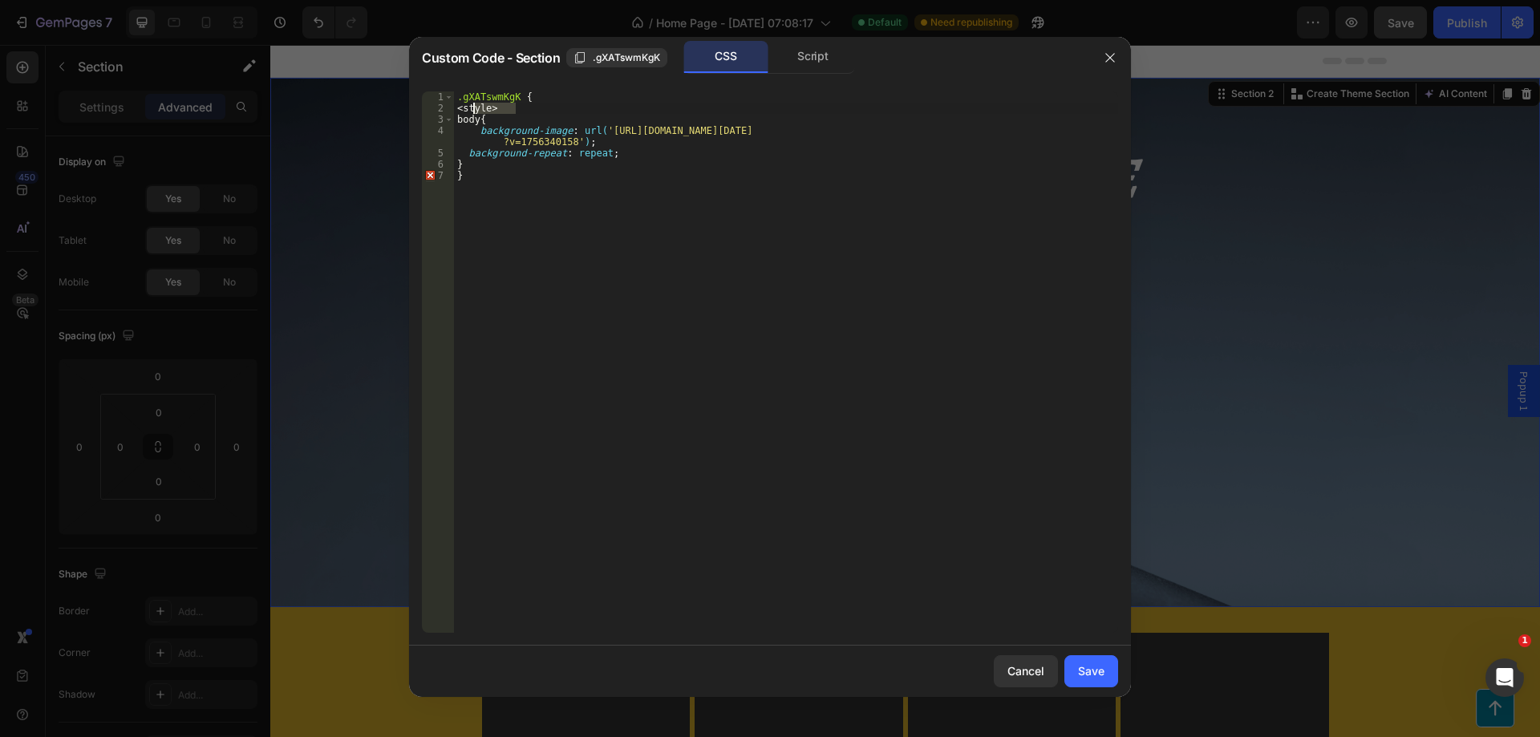
drag, startPoint x: 502, startPoint y: 104, endPoint x: 475, endPoint y: 108, distance: 27.6
click at [475, 108] on div ".gXATswmKgK { <style> body{ background-image : url( 'https://cdn.shopify.com/s/…" at bounding box center [786, 373] width 664 height 564
click at [638, 156] on div ".gXATswmKgK { <style> body{ background-image : url( 'https://cdn.shopify.com/s/…" at bounding box center [786, 373] width 664 height 564
click at [496, 159] on div ".gXATswmKgK { <style> body{ background-image : url( 'https://cdn.shopify.com/s/…" at bounding box center [786, 373] width 664 height 564
type textarea "}"
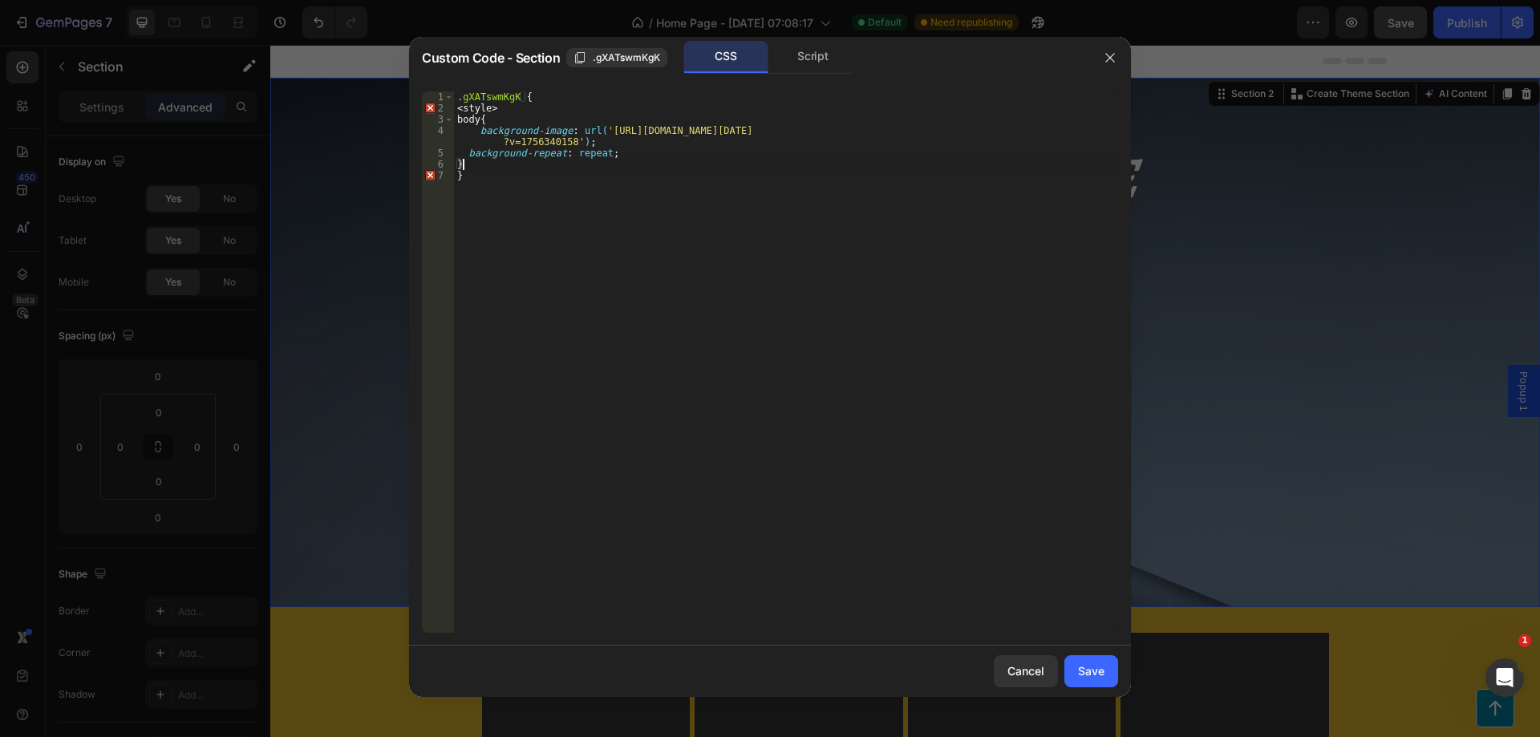
scroll to position [0, 0]
paste textarea "<style>"
click at [467, 169] on div ".gXATswmKgK { <style> body{ background-image : url( 'https://cdn.shopify.com/s/…" at bounding box center [786, 373] width 664 height 564
click at [467, 172] on div ".gXATswmKgK { <style> body{ background-image : url( 'https://cdn.shopify.com/s/…" at bounding box center [786, 373] width 664 height 564
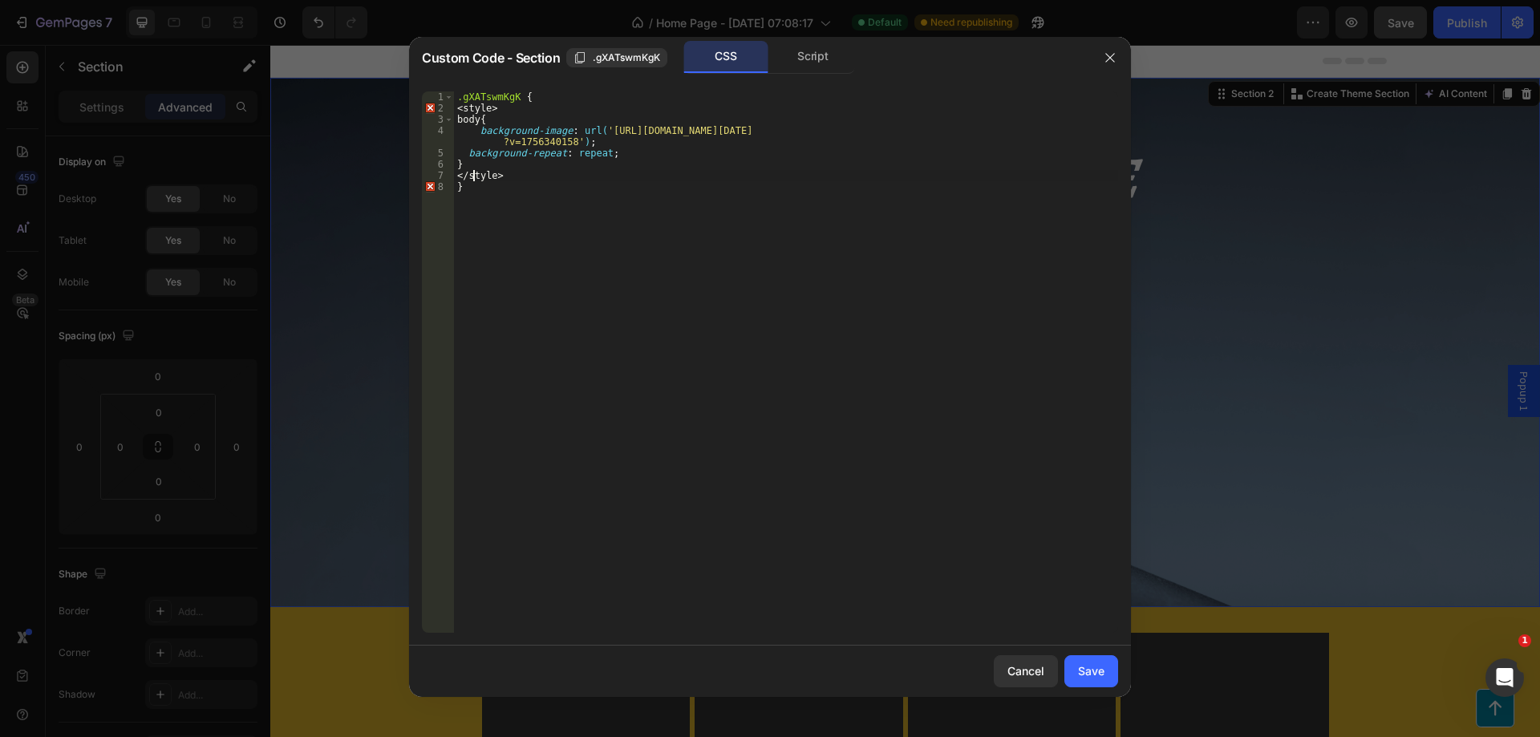
click at [541, 238] on div ".gXATswmKgK { <style> body{ background-image : url( 'https://cdn.shopify.com/s/…" at bounding box center [786, 373] width 664 height 564
type textarea "}"
click at [1118, 57] on button "button" at bounding box center [1111, 58] width 26 height 26
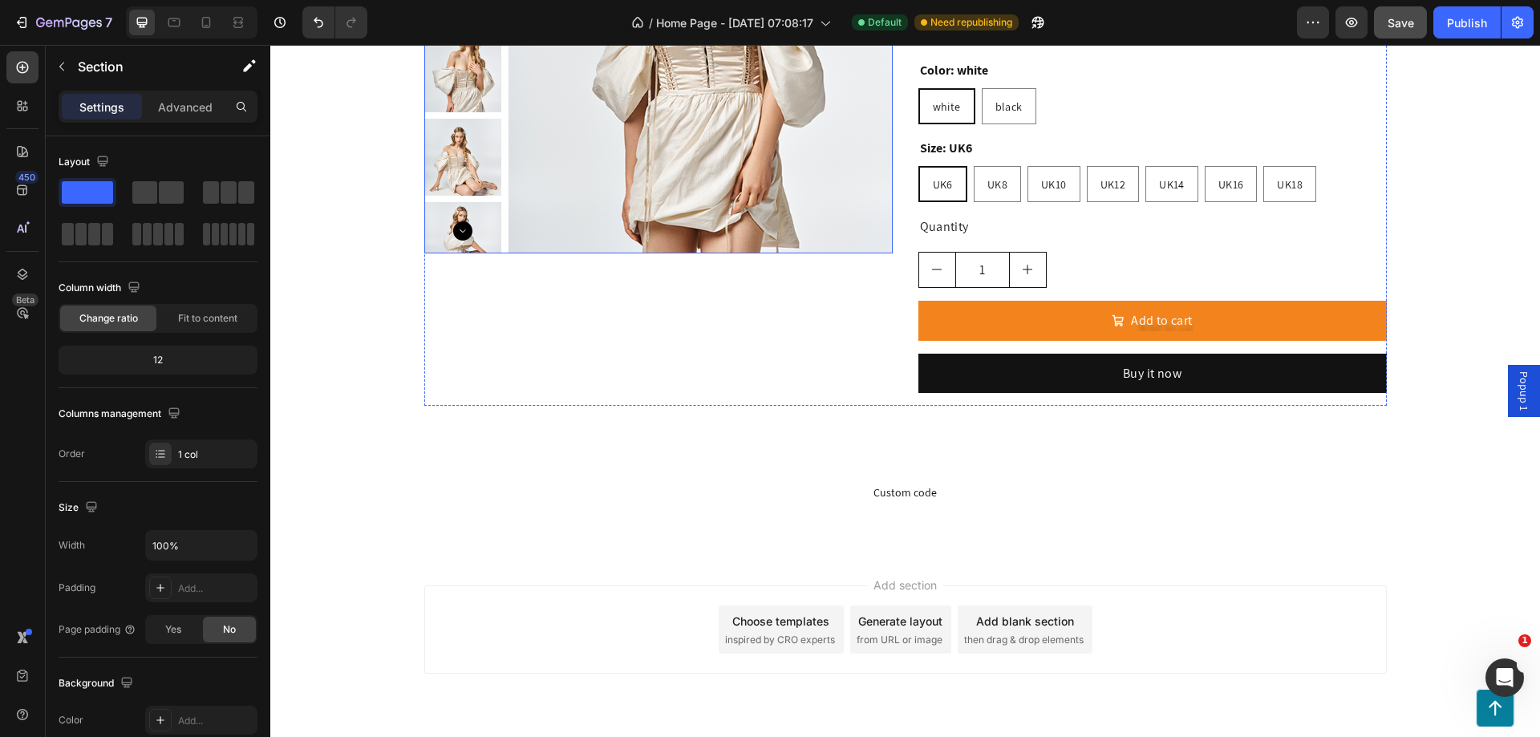
scroll to position [2502, 0]
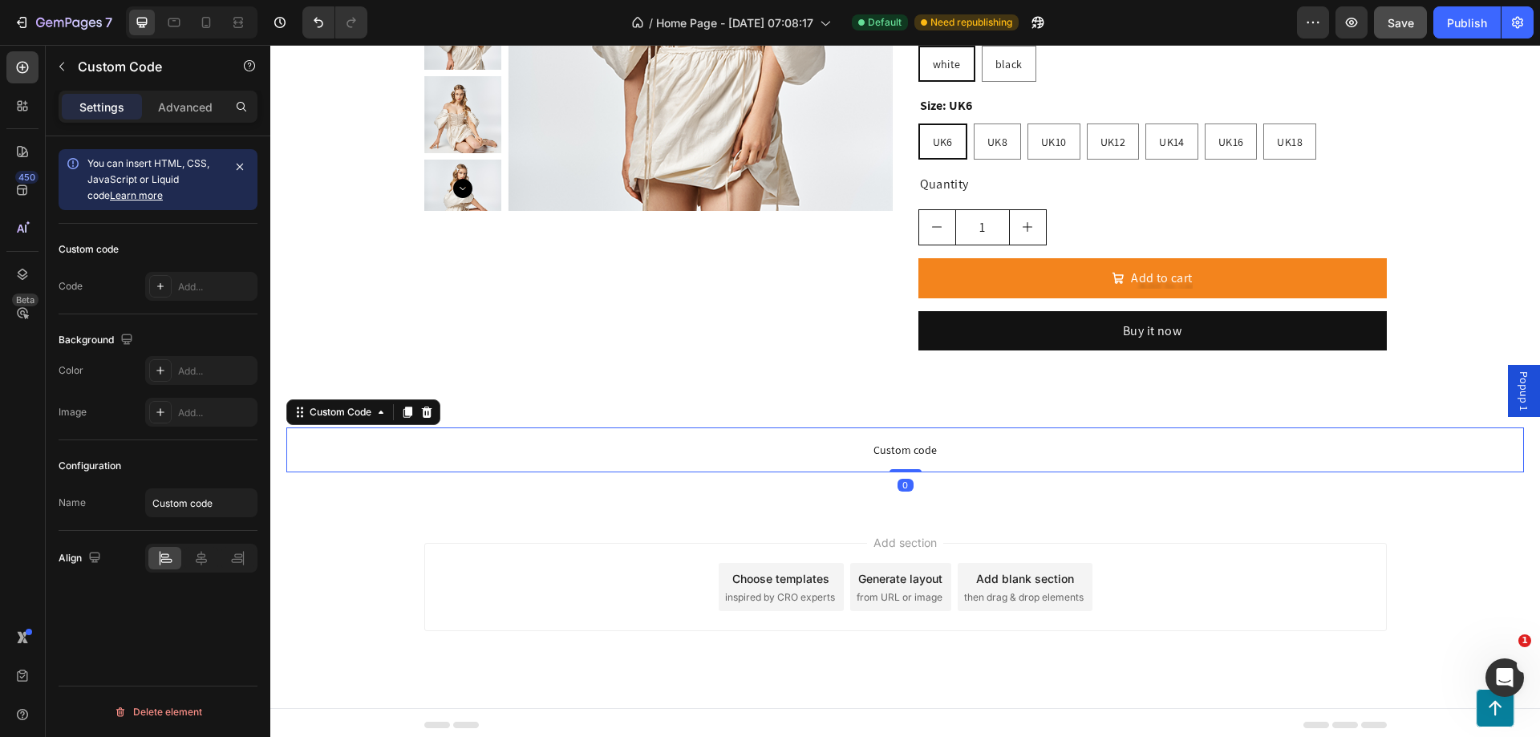
click at [789, 455] on span "Custom code" at bounding box center [905, 449] width 1238 height 19
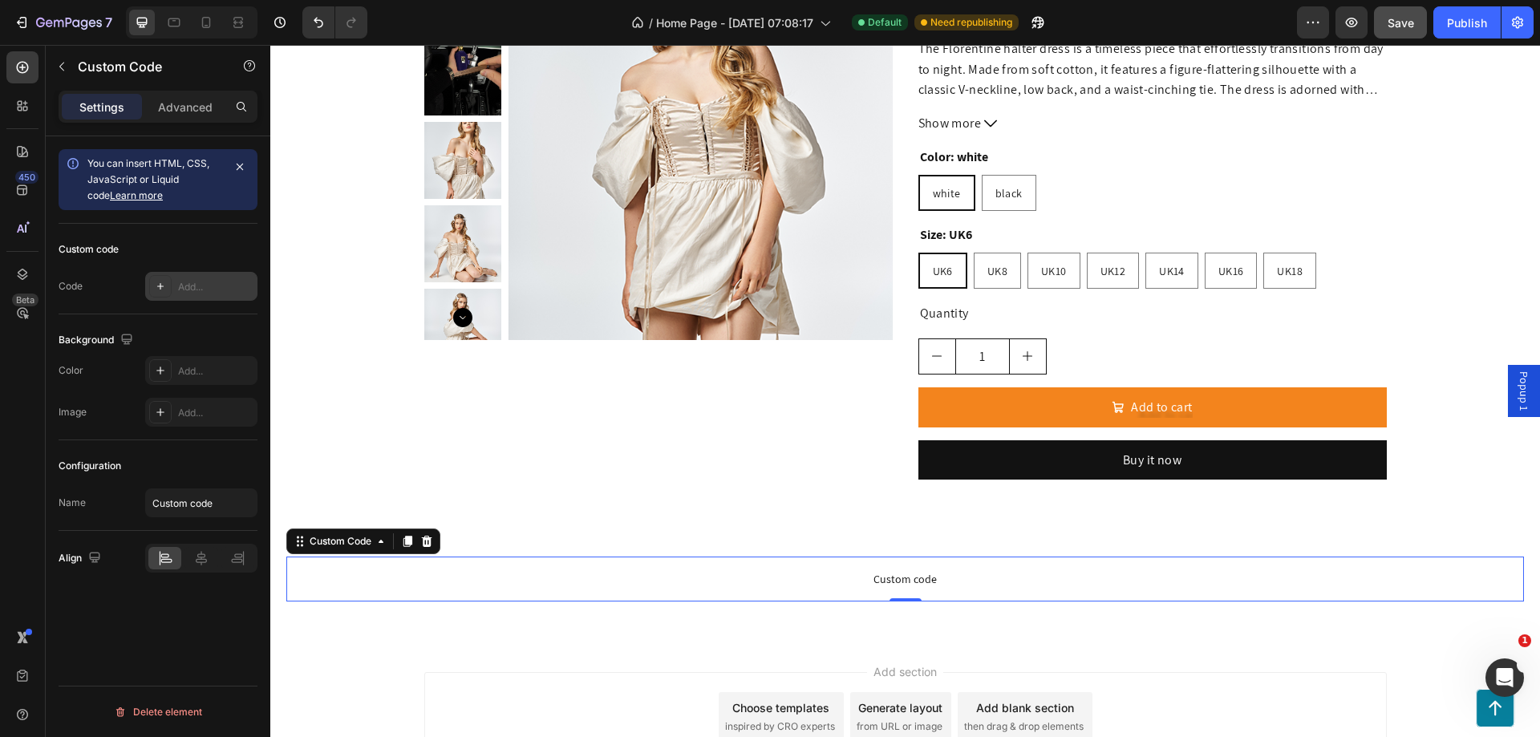
click at [158, 284] on icon at bounding box center [160, 286] width 13 height 13
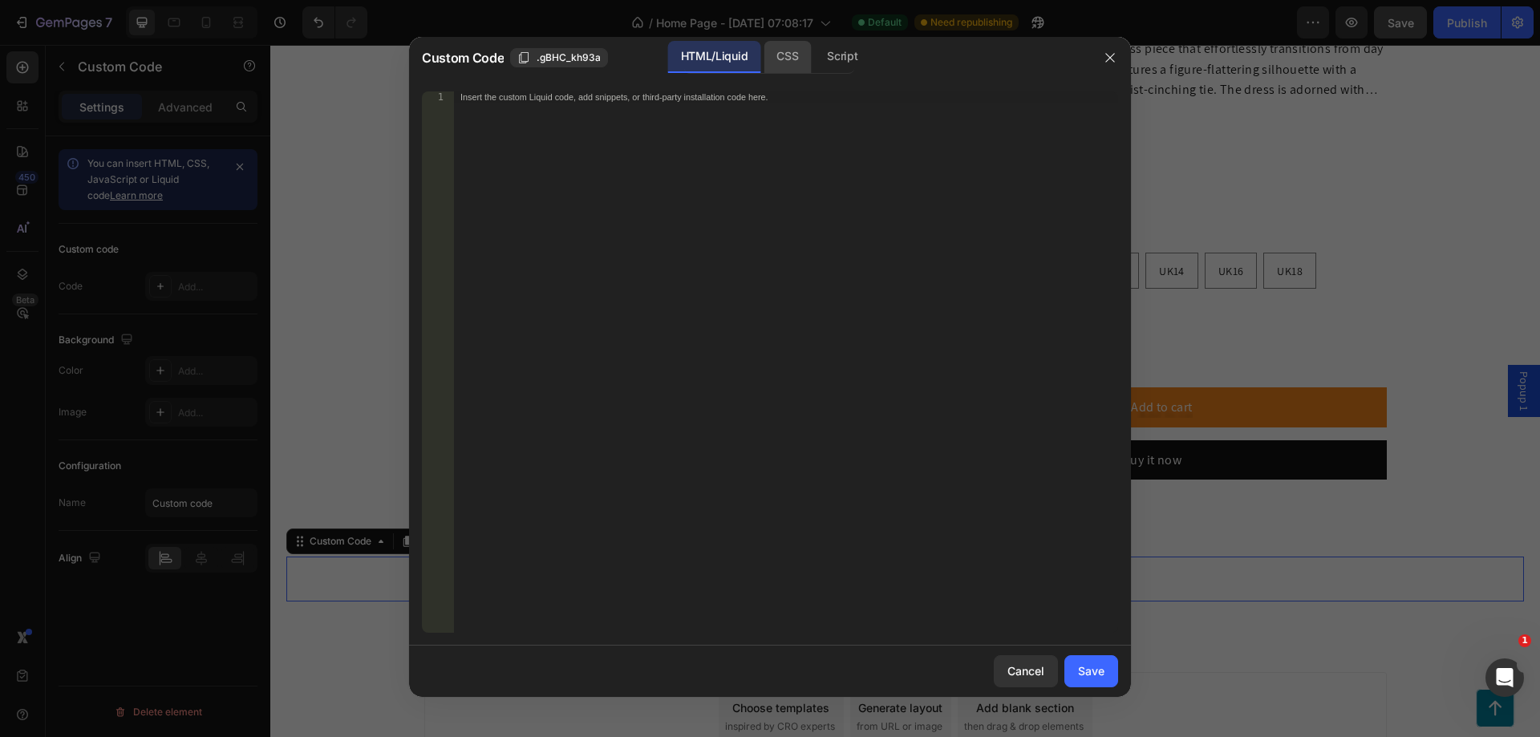
click at [814, 63] on div "CSS" at bounding box center [842, 57] width 56 height 32
click at [575, 95] on div "Insert the CSS code to style your content here." at bounding box center [753, 97] width 585 height 10
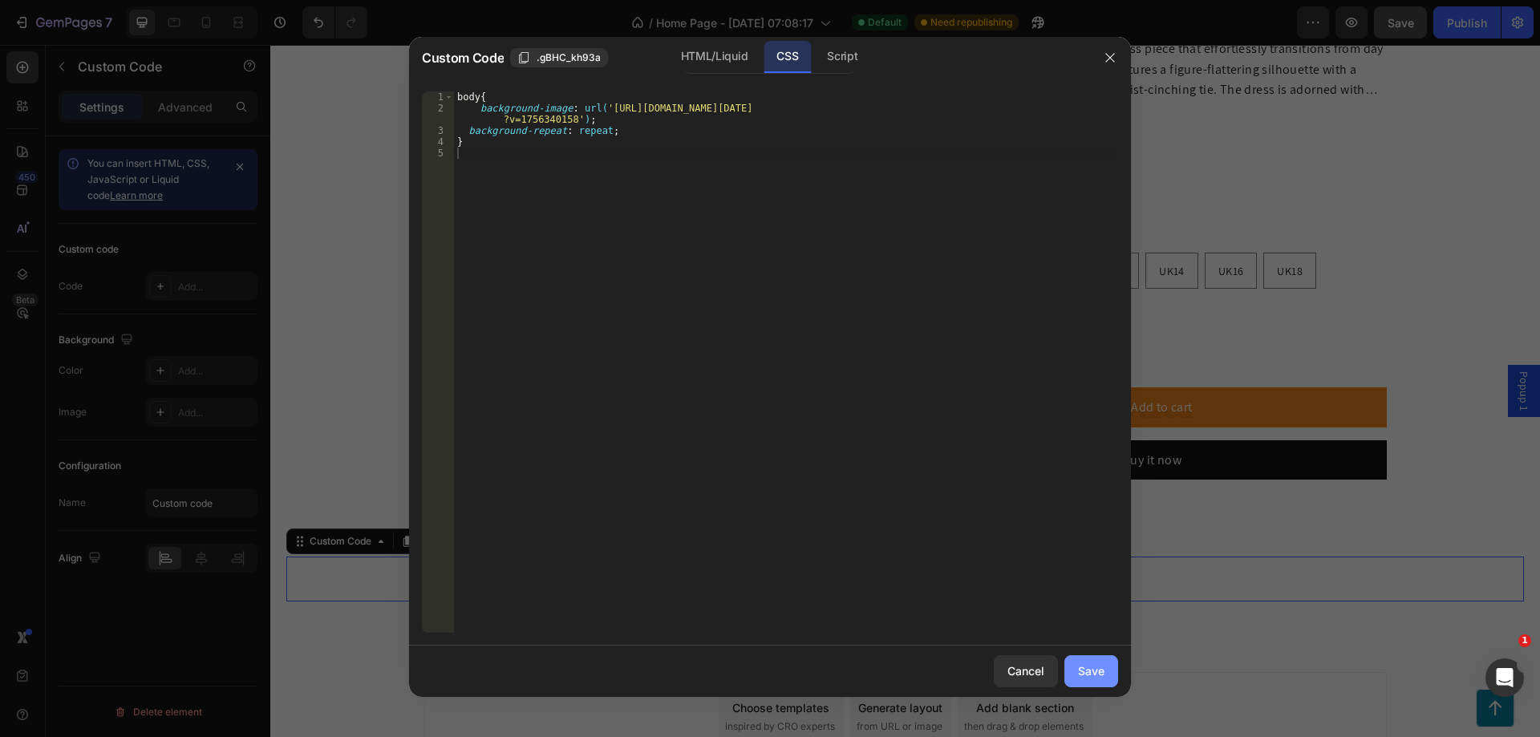
click at [1092, 664] on div "Save" at bounding box center [1091, 671] width 26 height 17
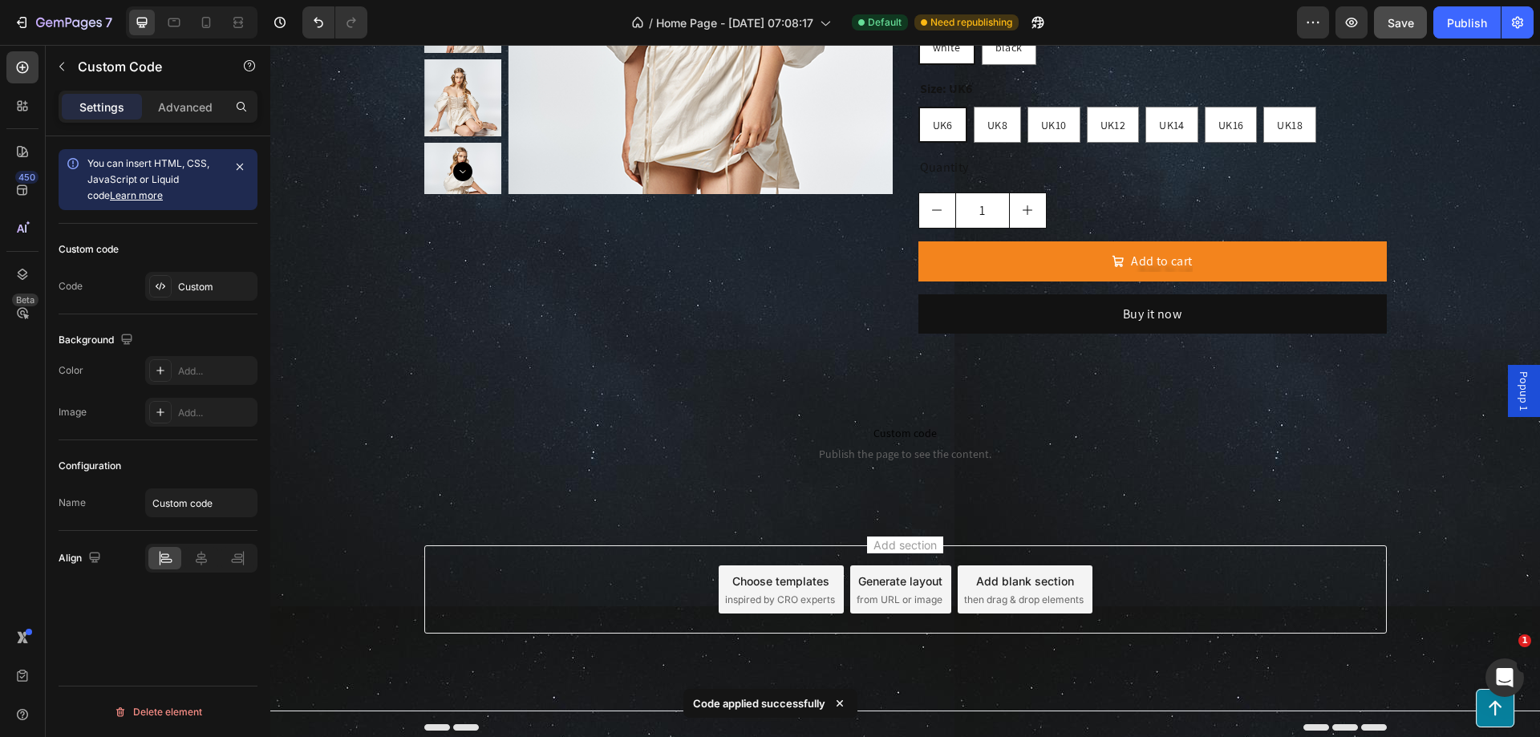
scroll to position [2522, 0]
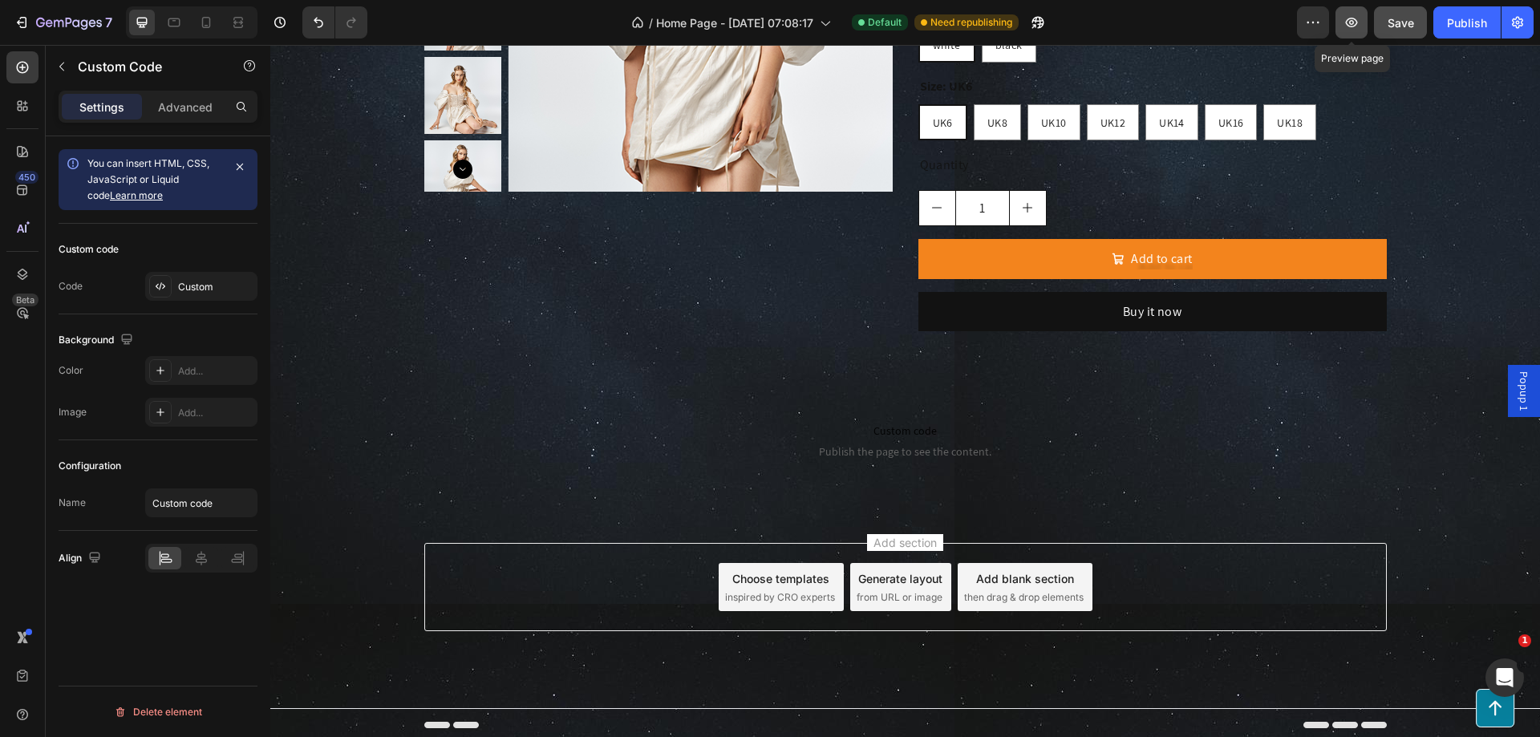
click at [1358, 21] on icon "button" at bounding box center [1352, 23] width 12 height 10
click at [846, 449] on span "Publish the page to see the content." at bounding box center [905, 452] width 1238 height 16
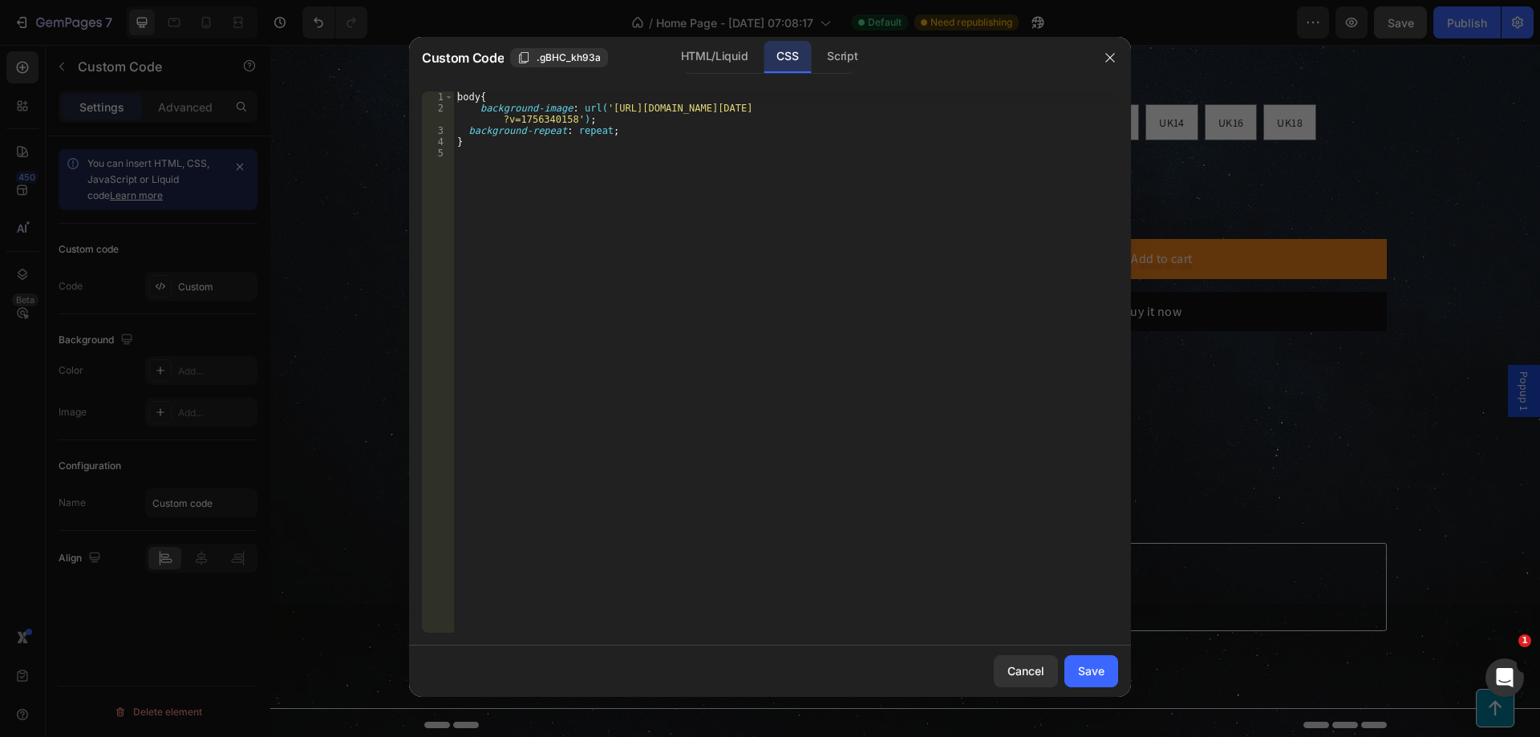
click at [578, 120] on div "body { background-image : url( 'https://cdn.shopify.com/s/files/1/0487/2922/743…" at bounding box center [786, 373] width 664 height 564
type textarea "background-repeat: repeat!;"
click at [1105, 681] on button "Save" at bounding box center [1092, 671] width 54 height 32
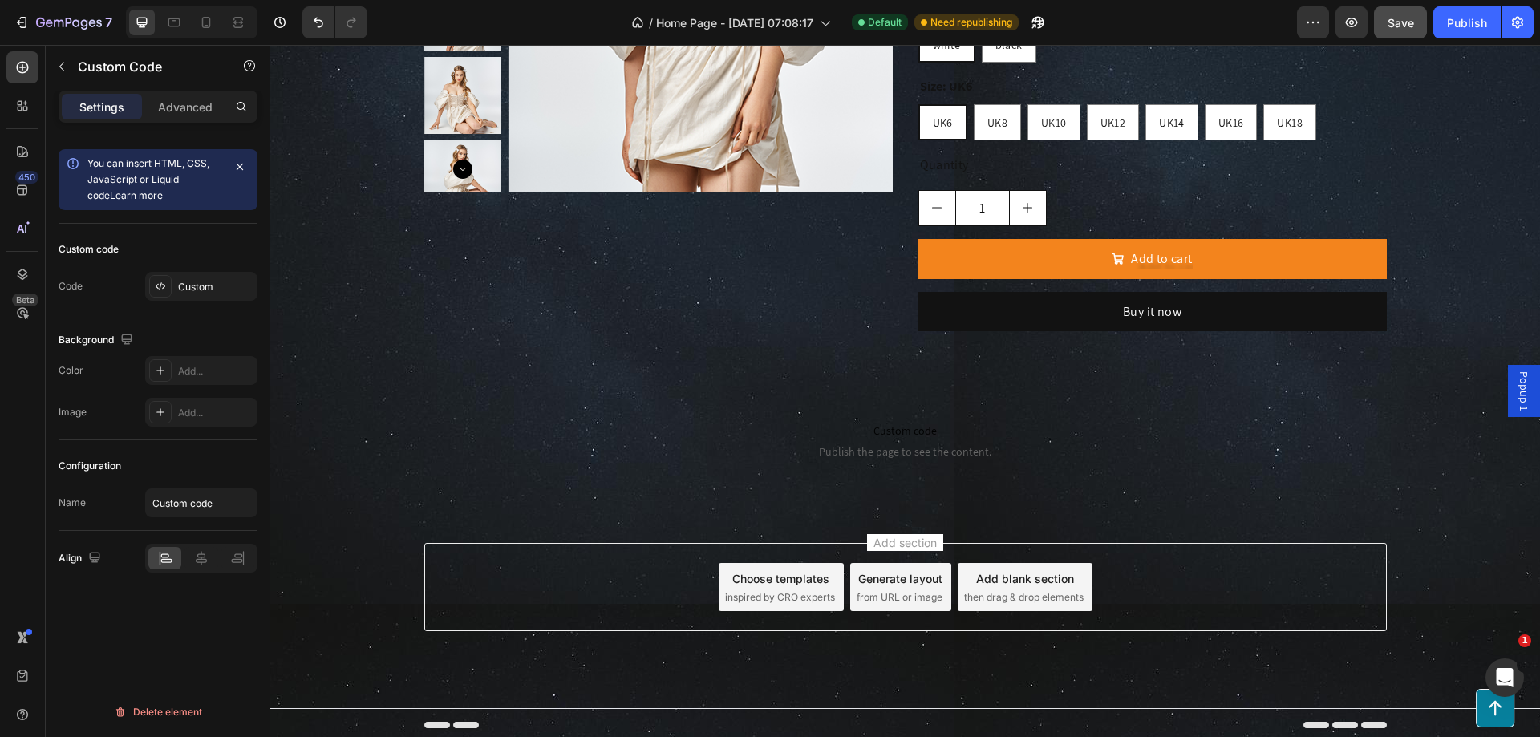
click at [1398, 36] on button "Save" at bounding box center [1400, 22] width 53 height 32
click at [685, 453] on span "Publish the page to see the content." at bounding box center [905, 452] width 1238 height 16
click at [196, 286] on div "Custom" at bounding box center [215, 287] width 75 height 14
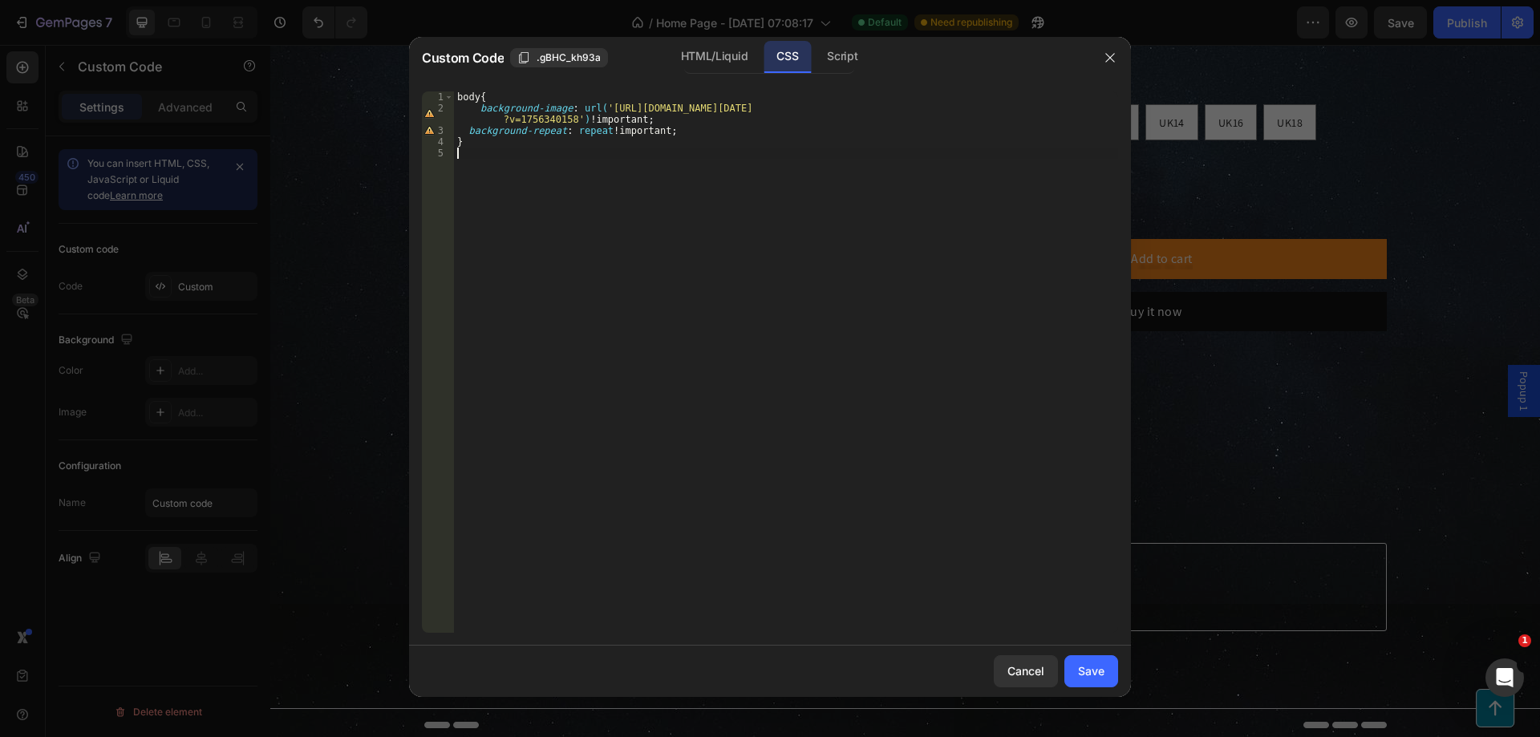
click at [521, 163] on div "body { background-image : url( 'https://cdn.shopify.com/s/files/1/0487/2922/743…" at bounding box center [786, 373] width 664 height 564
type textarea "}"
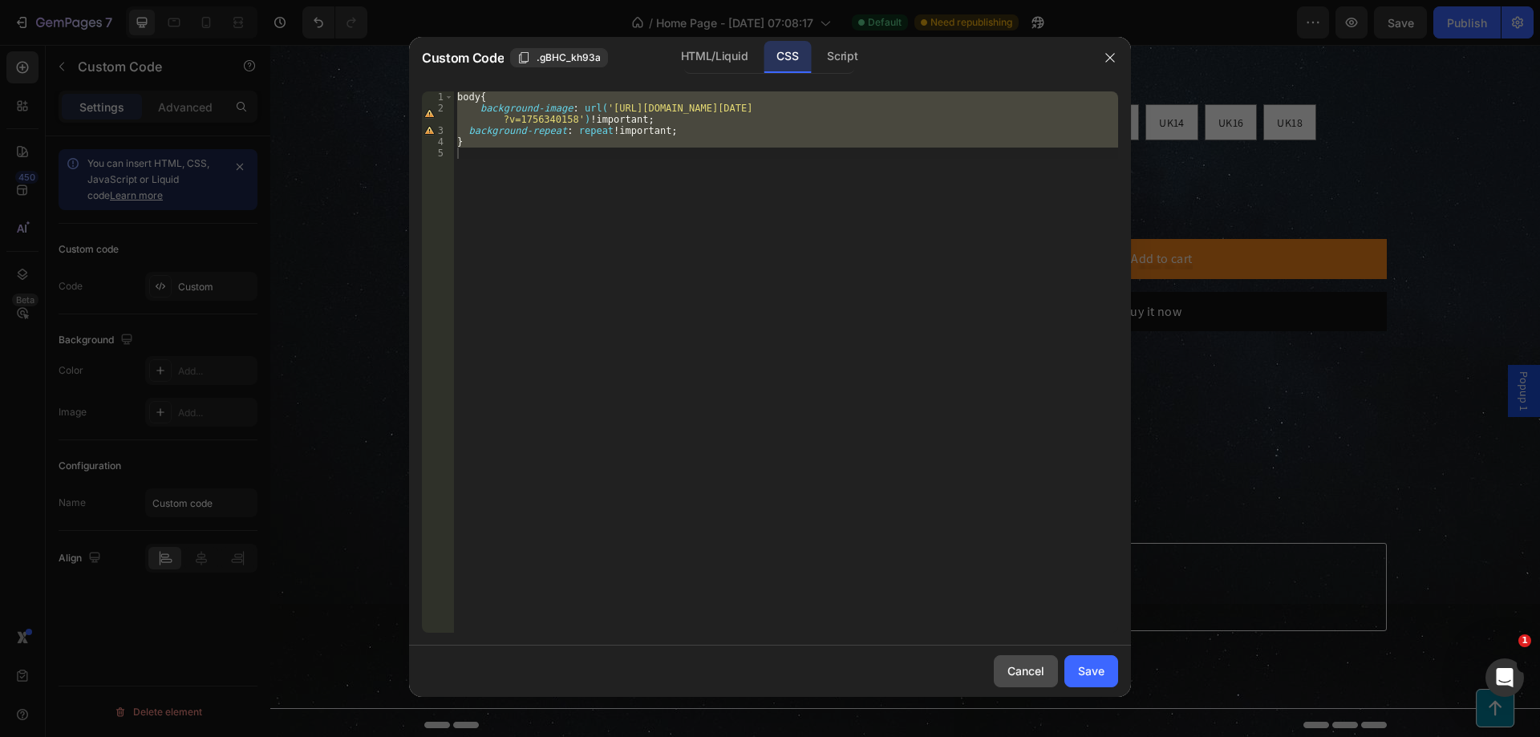
click at [1031, 679] on div "Cancel" at bounding box center [1026, 671] width 37 height 17
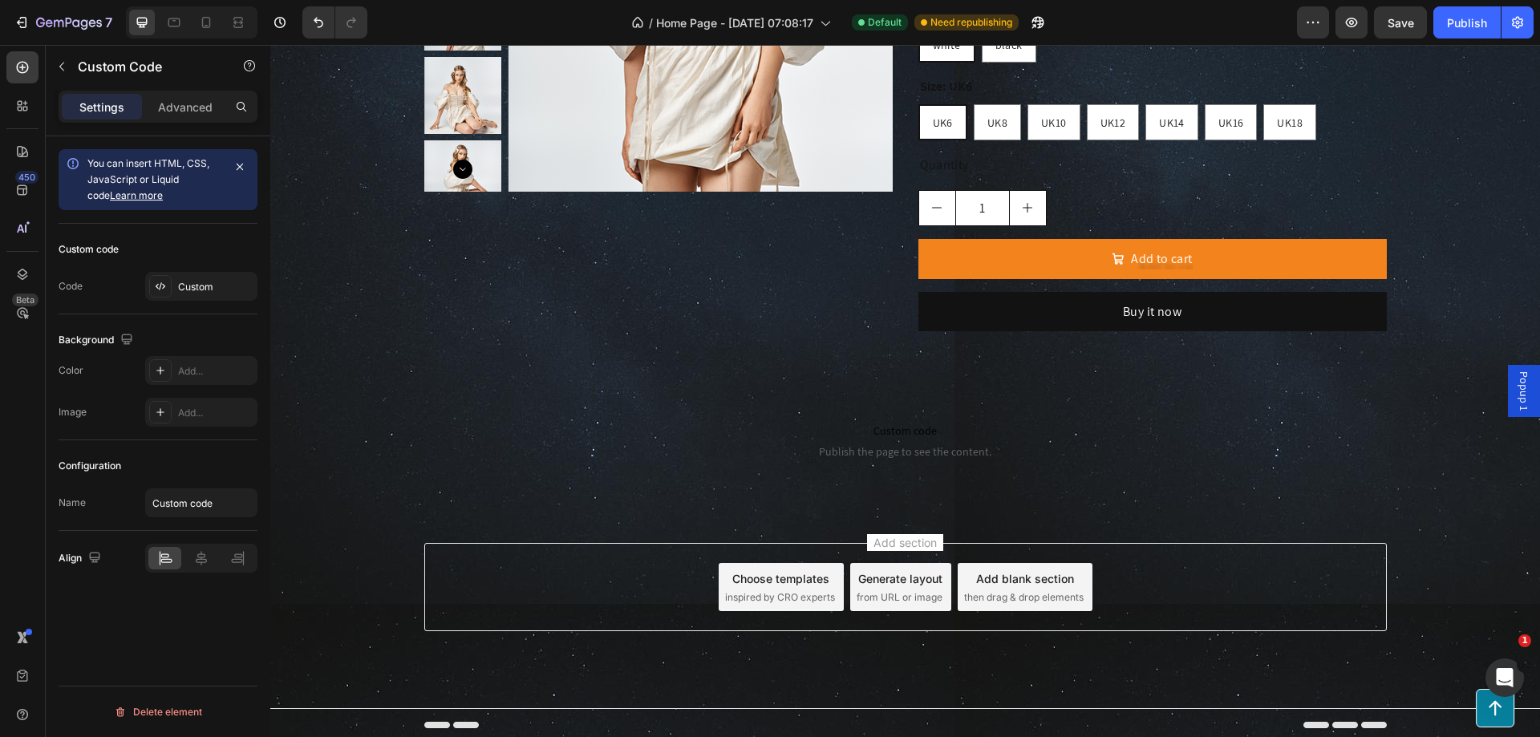
scroll to position [2361, 0]
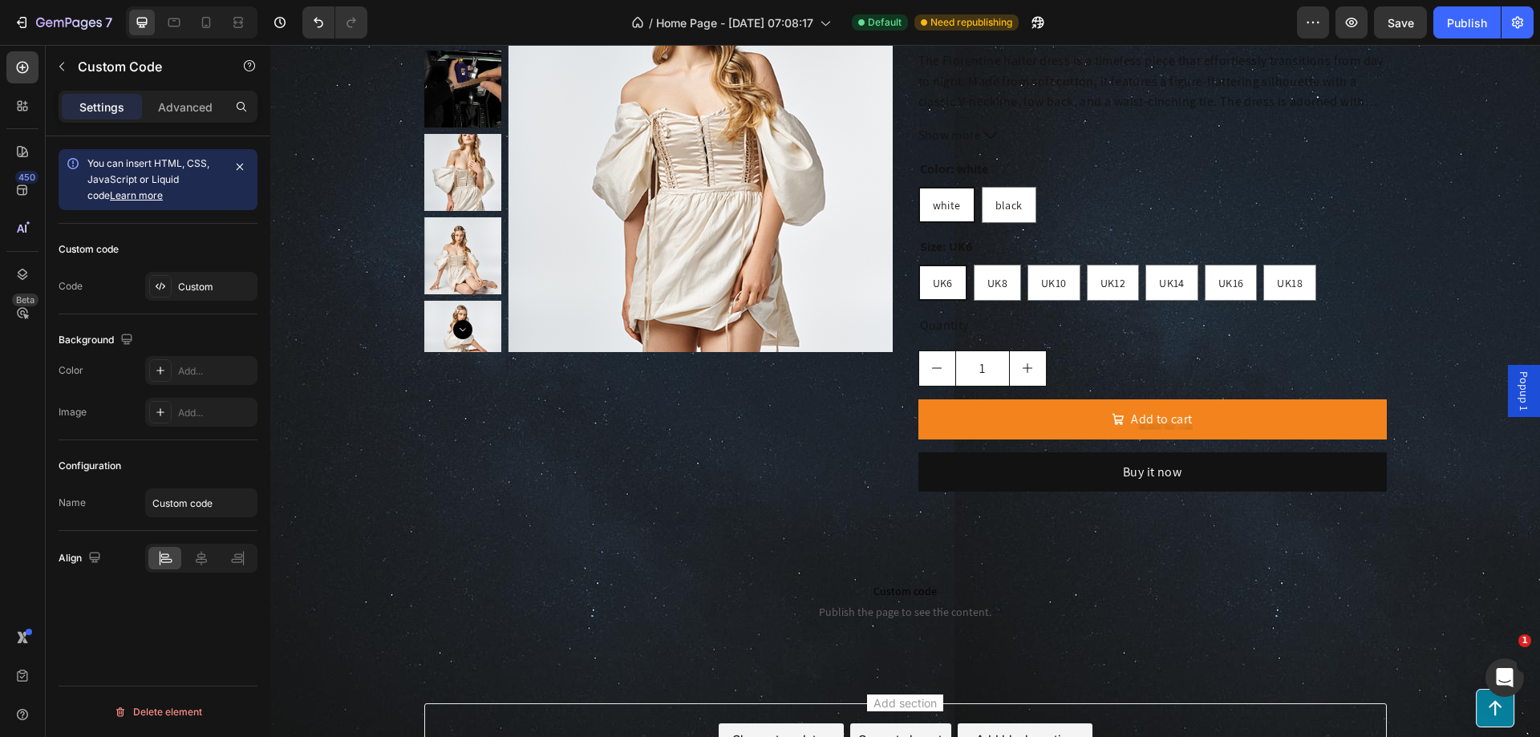
click at [547, 552] on div "Custom code Publish the page to see the content. Custom Code Section 8" at bounding box center [905, 600] width 1270 height 141
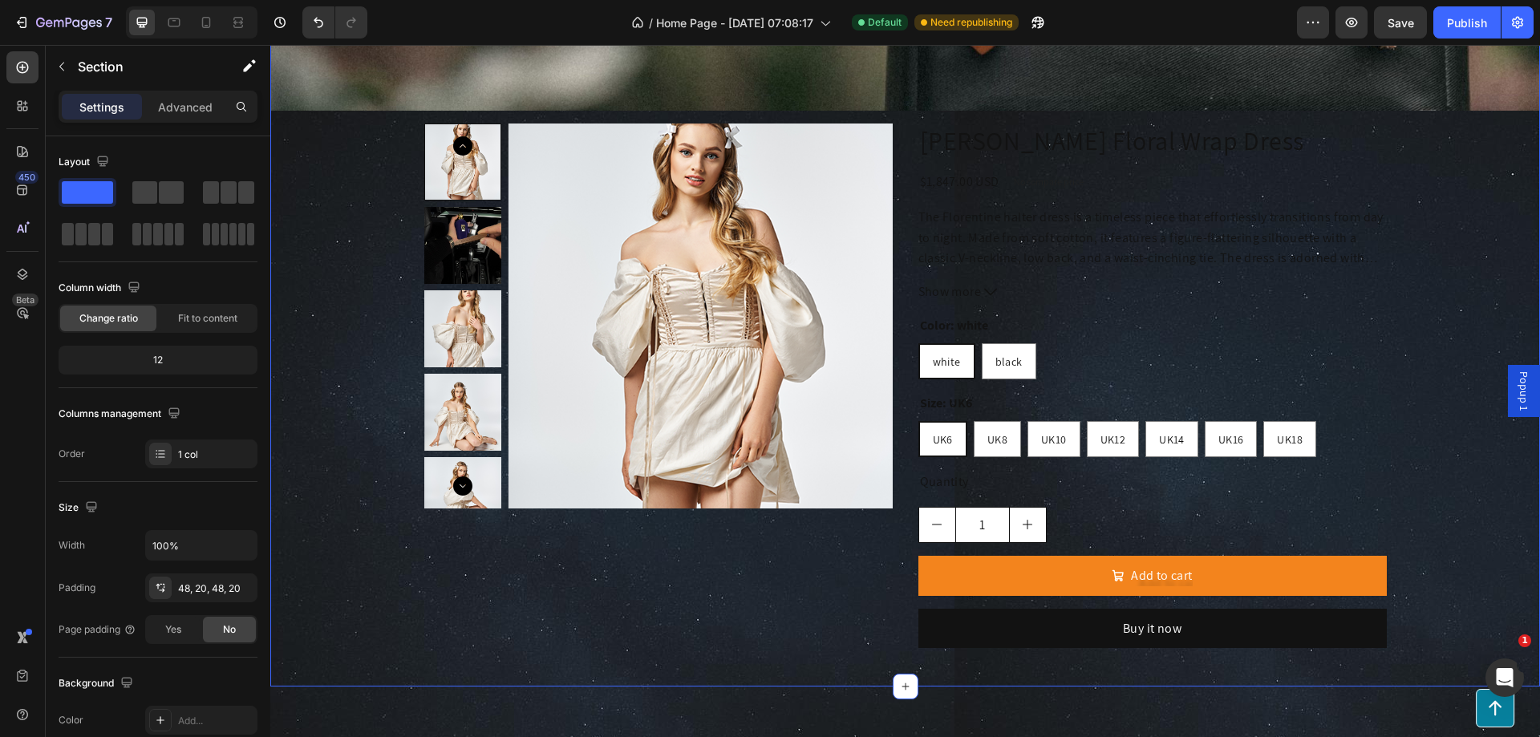
scroll to position [2281, 0]
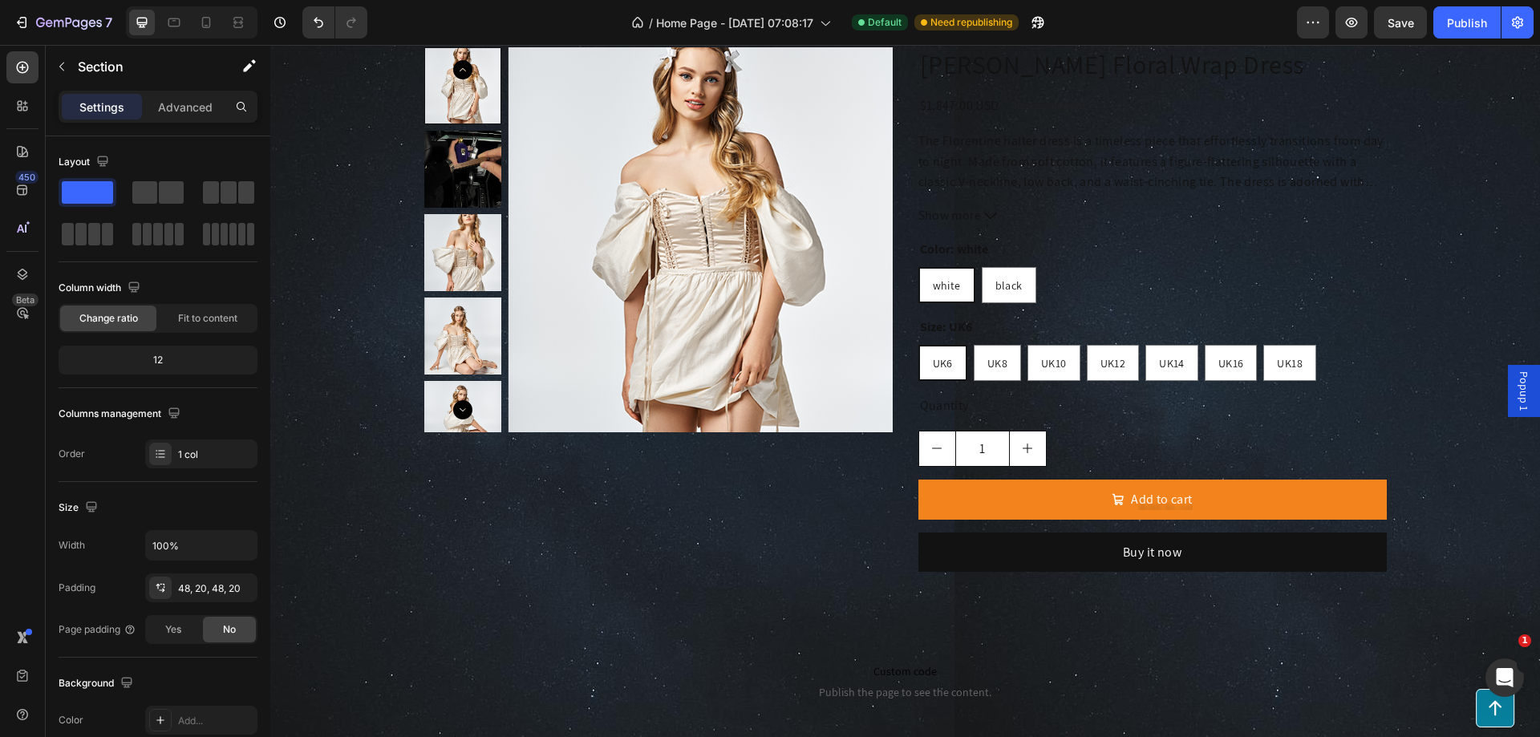
click at [299, 641] on div "Custom code Publish the page to see the content. Custom Code Section 8" at bounding box center [905, 681] width 1270 height 141
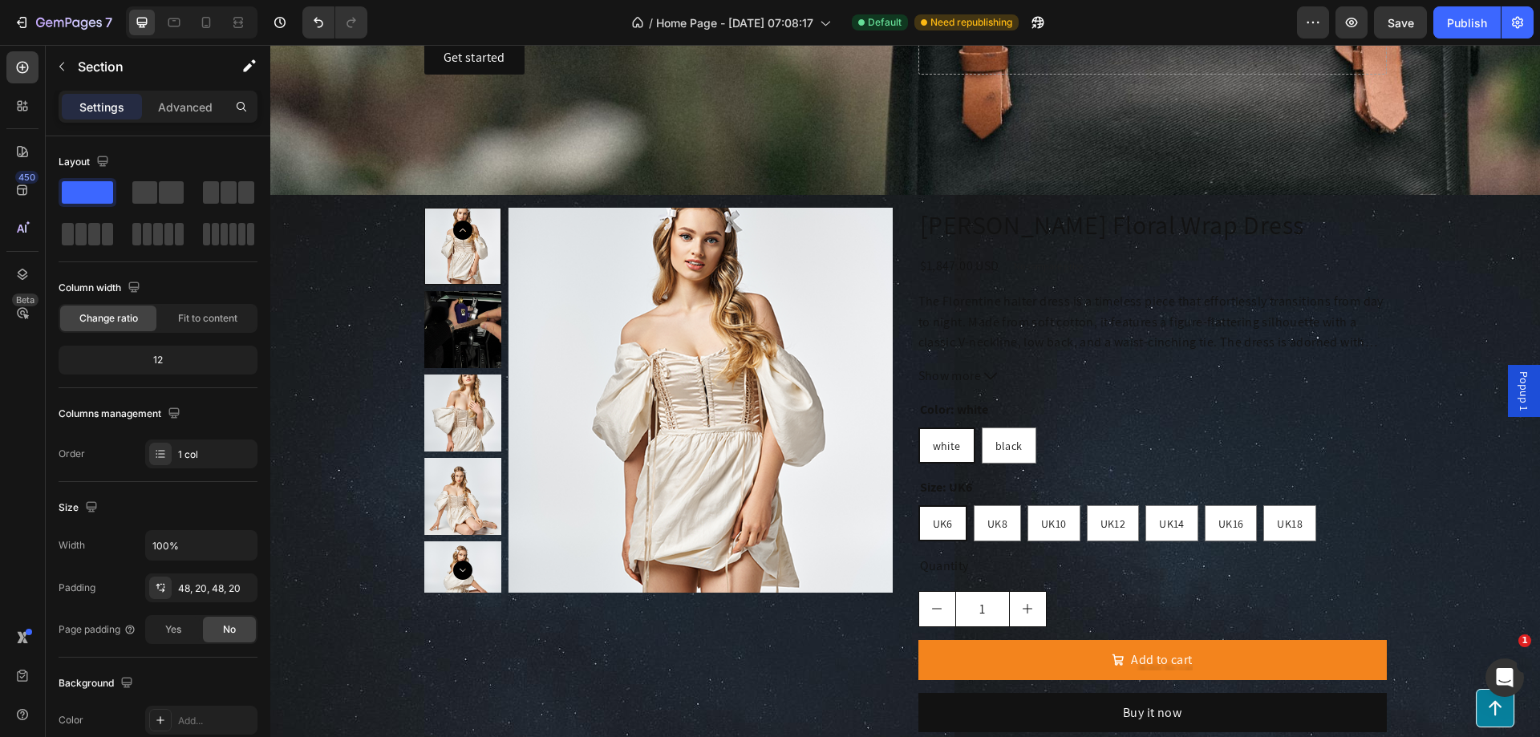
scroll to position [2522, 0]
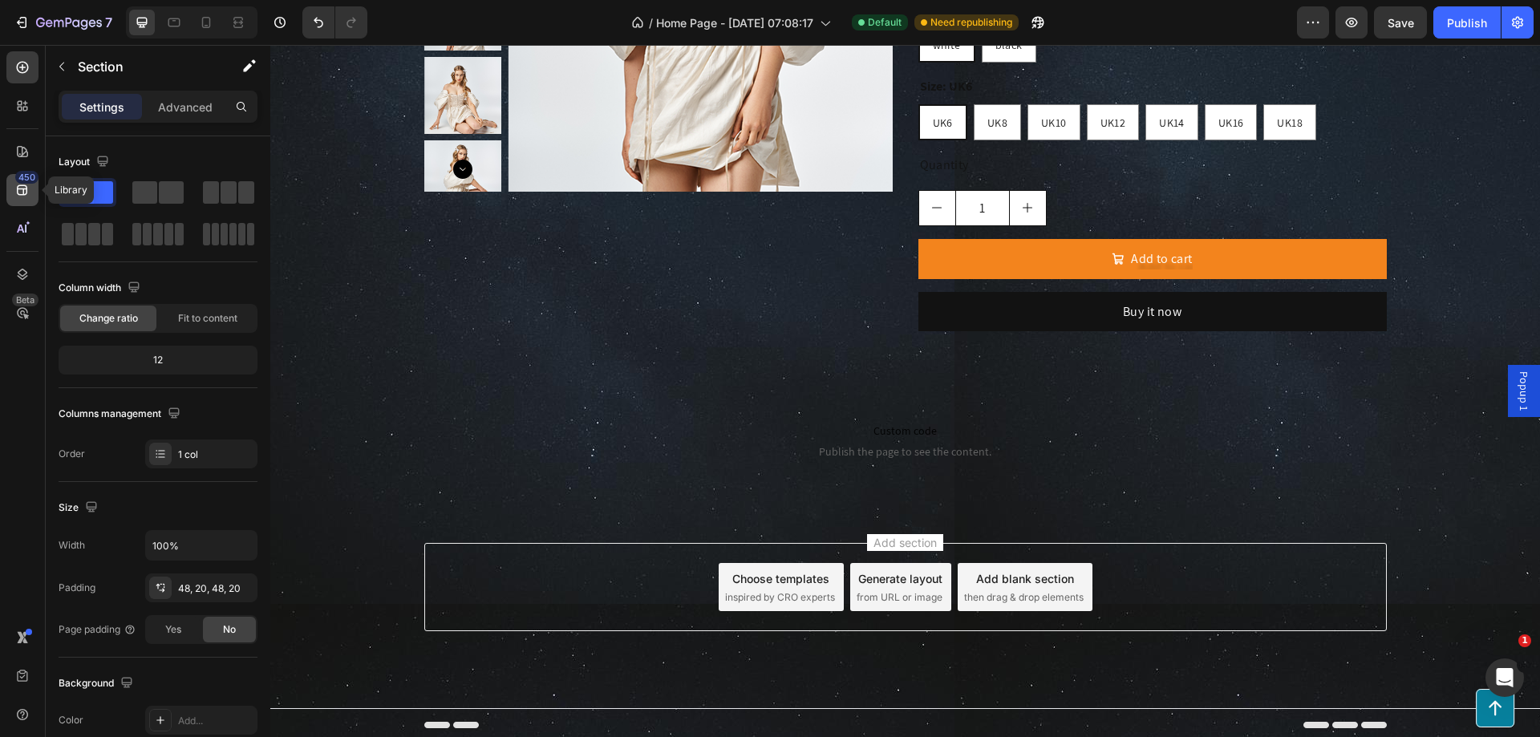
click at [22, 185] on icon at bounding box center [22, 190] width 10 height 10
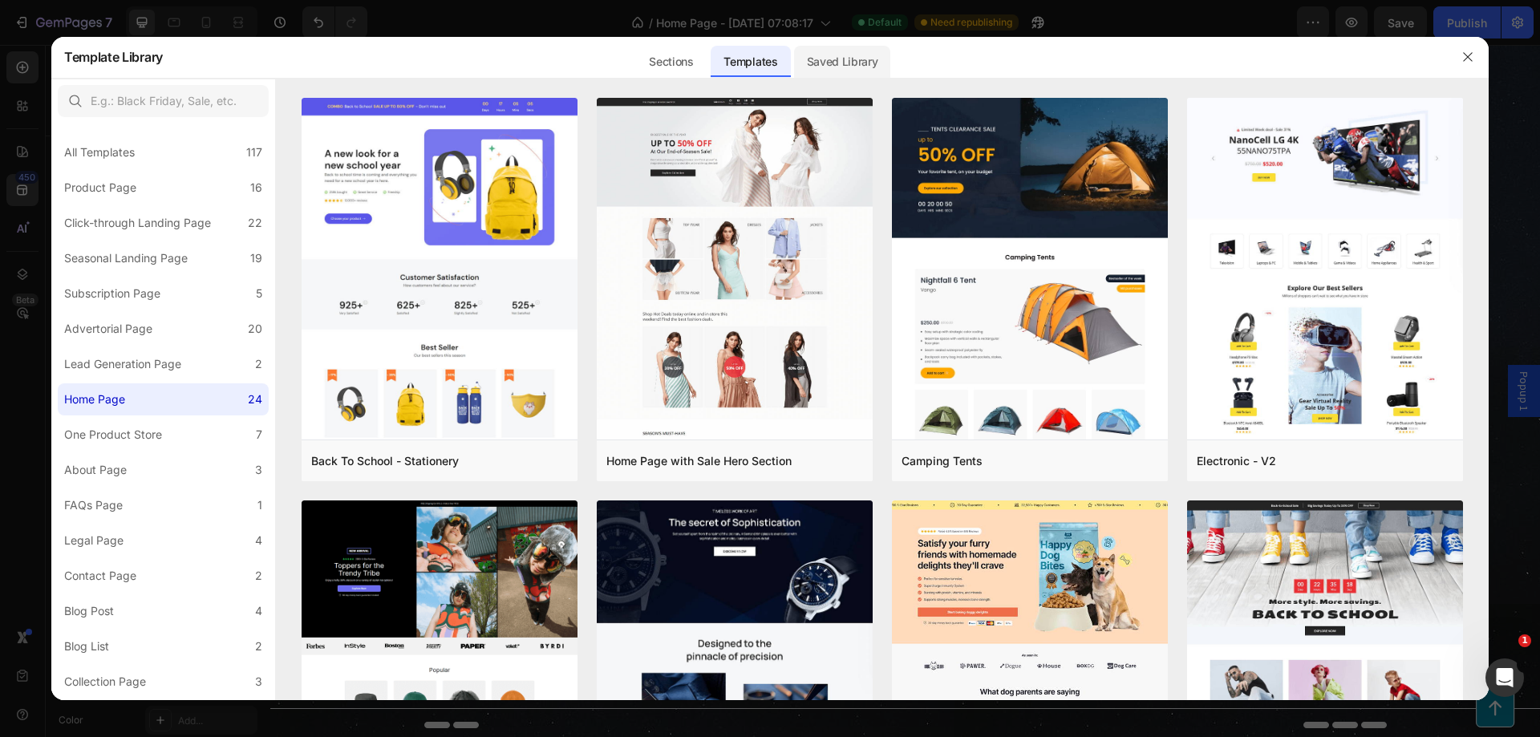
click at [868, 60] on div "Saved Library" at bounding box center [842, 62] width 97 height 32
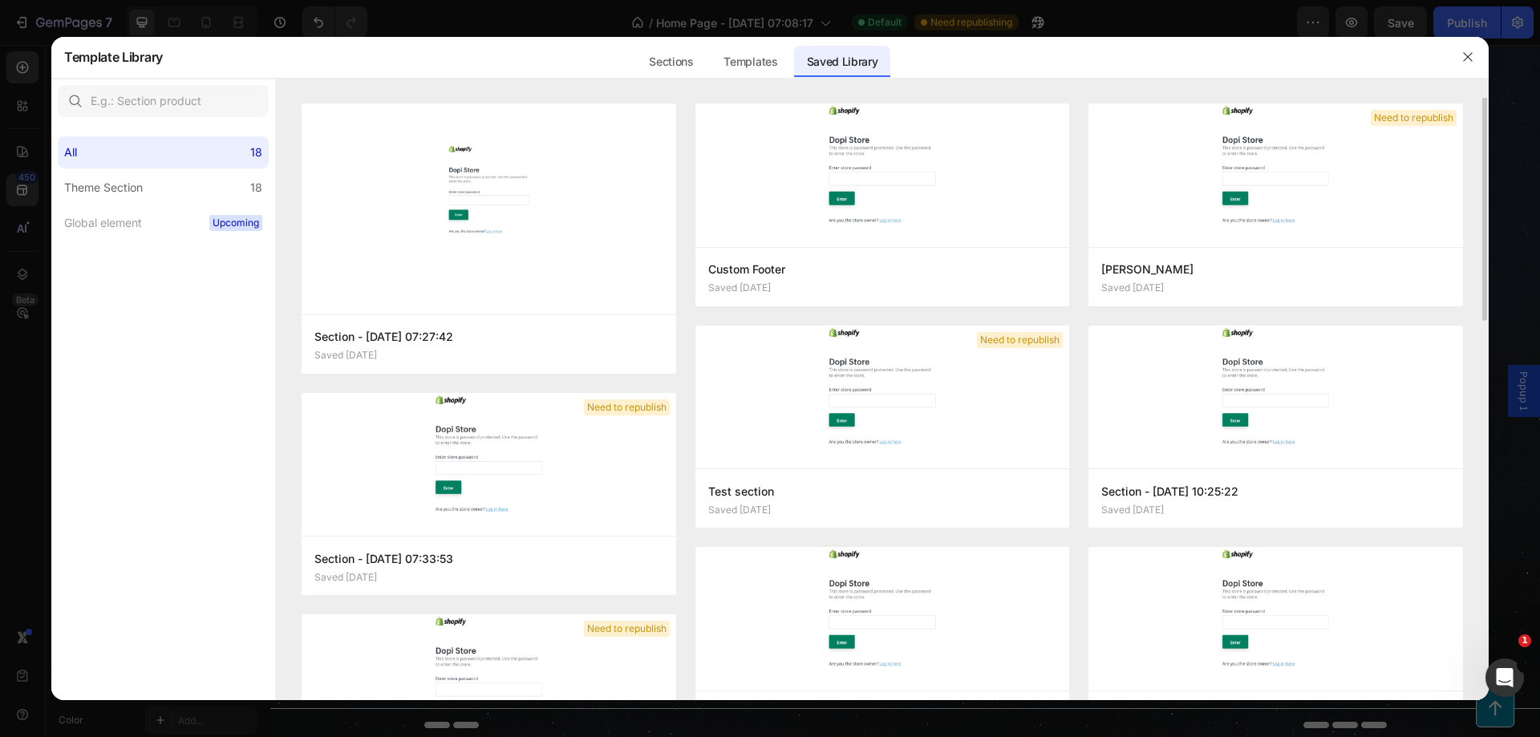
scroll to position [0, 0]
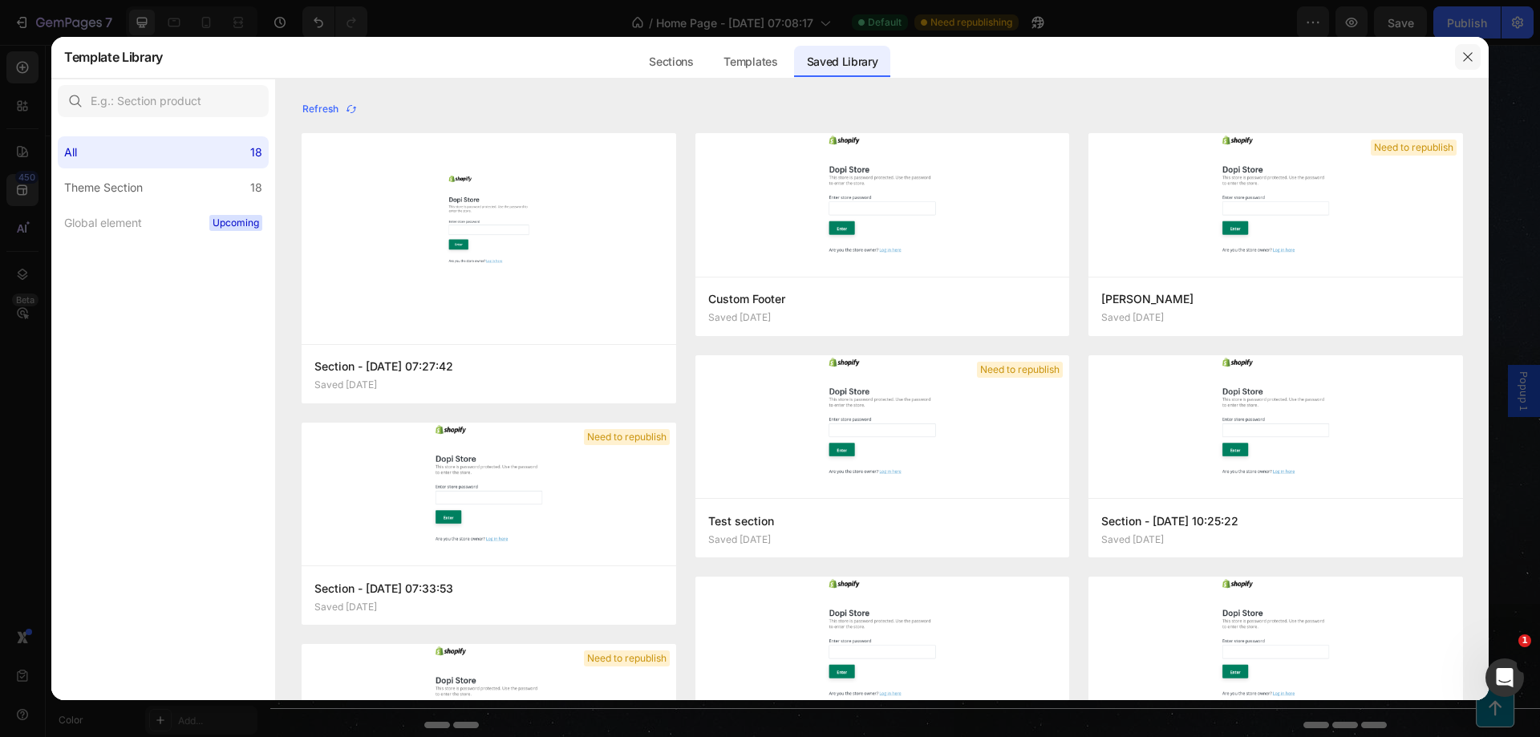
click at [1473, 62] on icon "button" at bounding box center [1468, 57] width 13 height 13
